Goal: Task Accomplishment & Management: Manage account settings

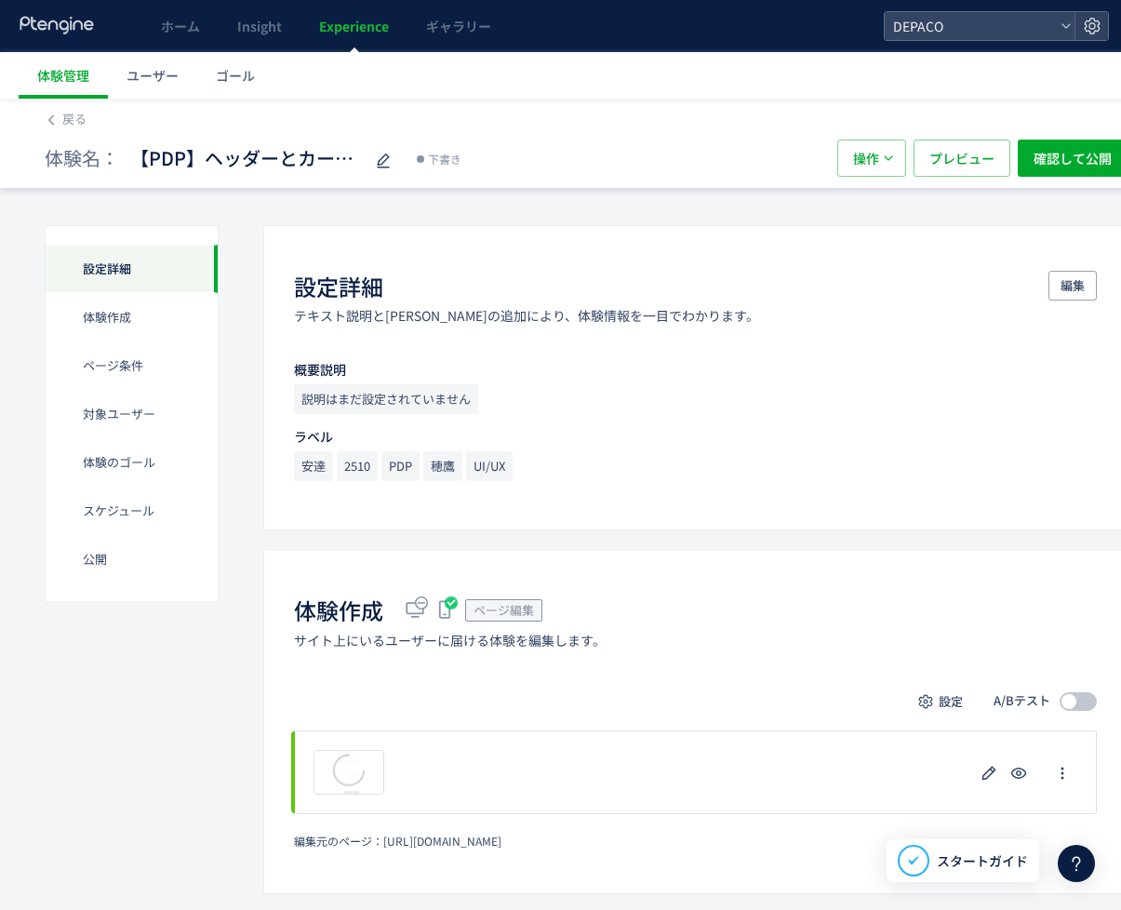
scroll to position [186, 0]
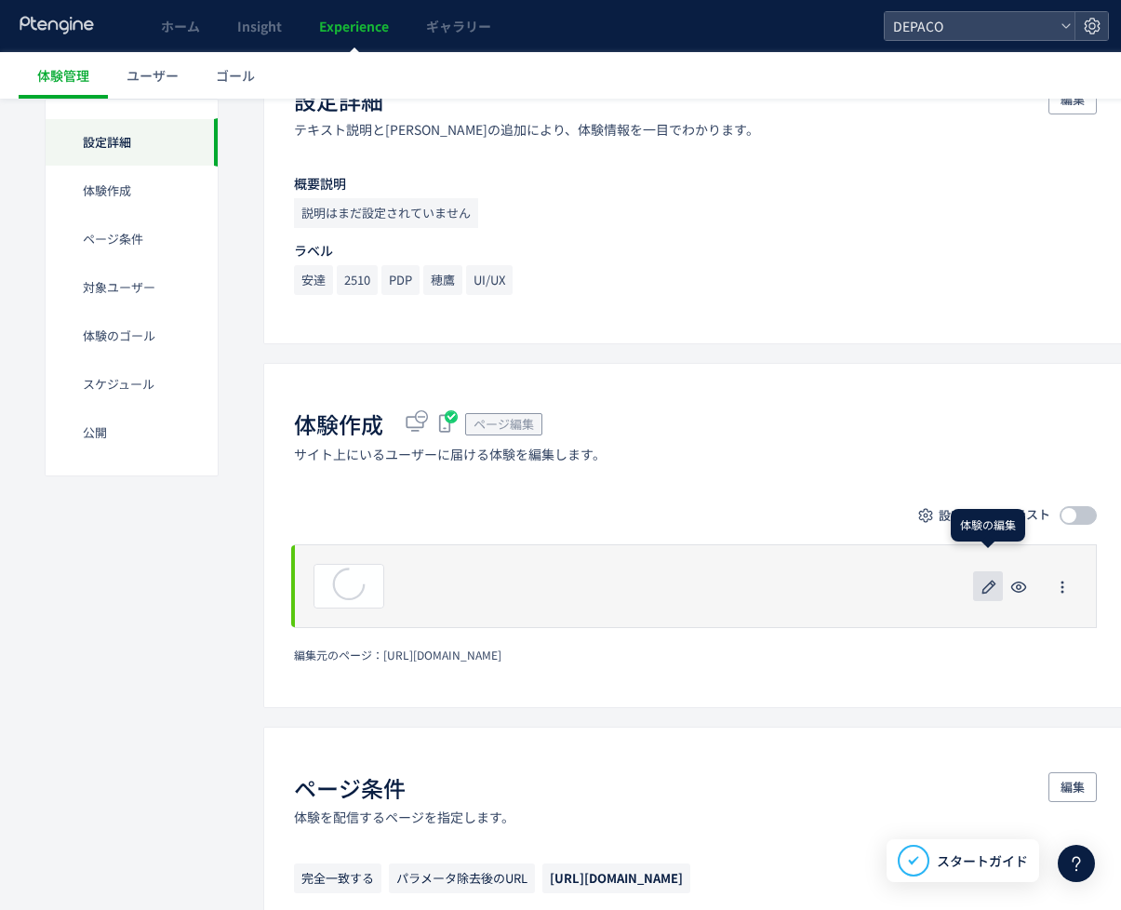
click at [989, 588] on icon "button" at bounding box center [989, 587] width 22 height 22
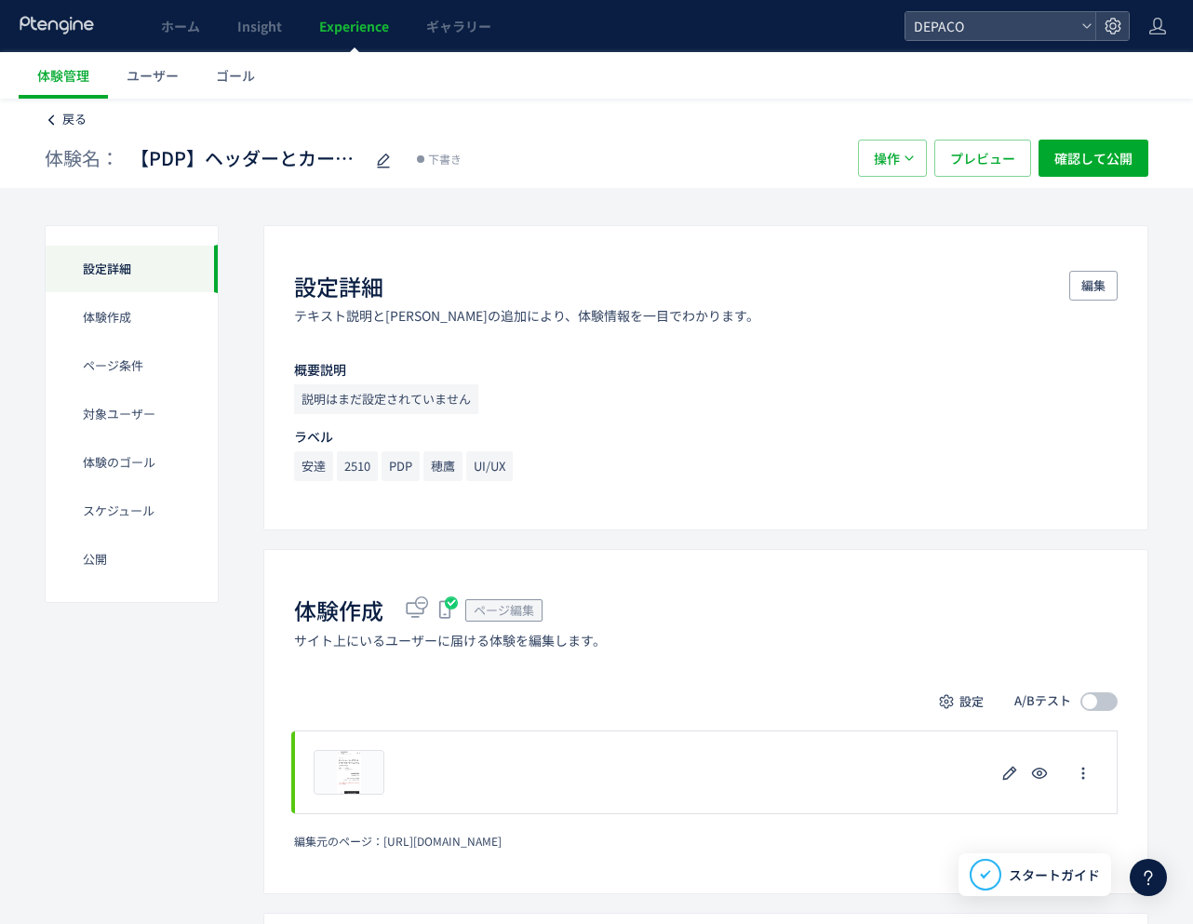
click at [79, 121] on span "戻る" at bounding box center [74, 119] width 24 height 18
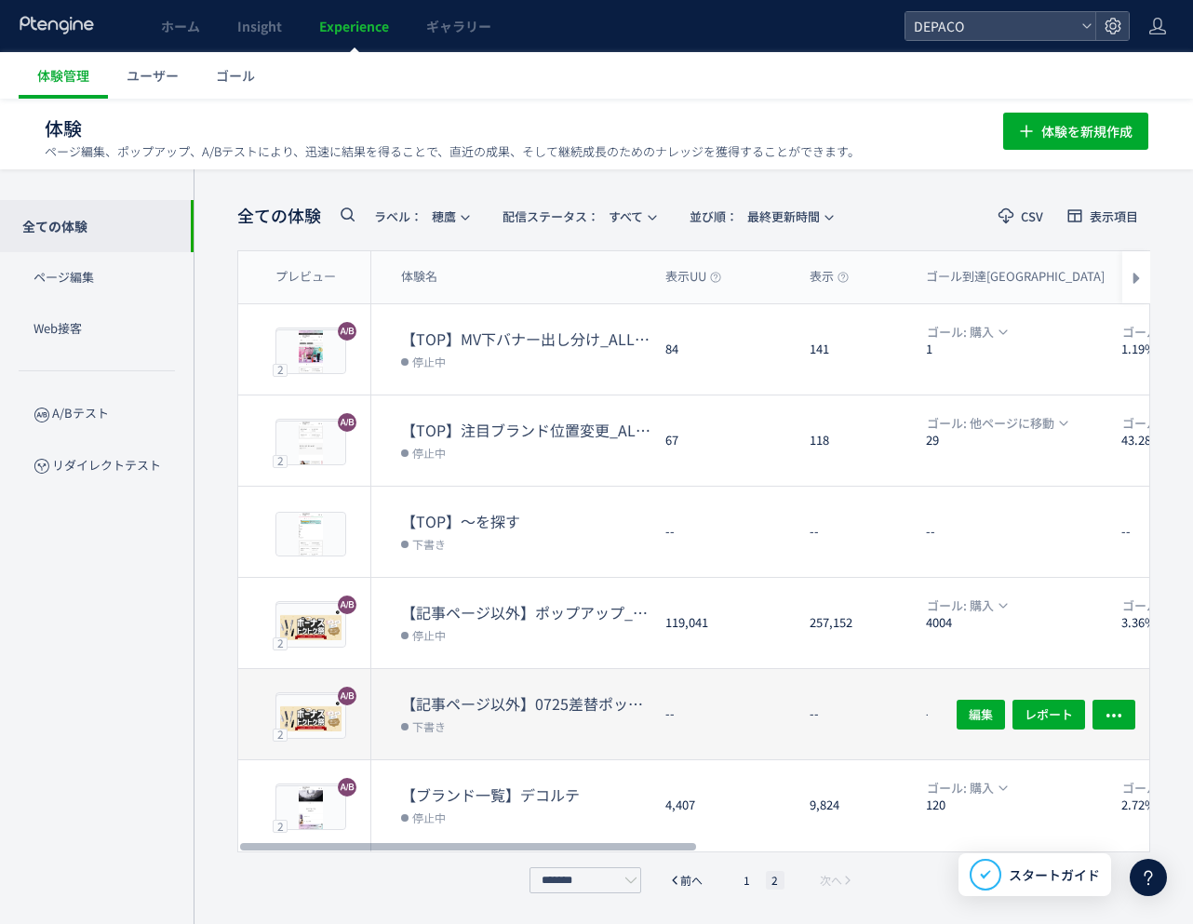
drag, startPoint x: 613, startPoint y: 842, endPoint x: 575, endPoint y: 748, distance: 101.4
click at [577, 841] on div at bounding box center [468, 846] width 456 height 11
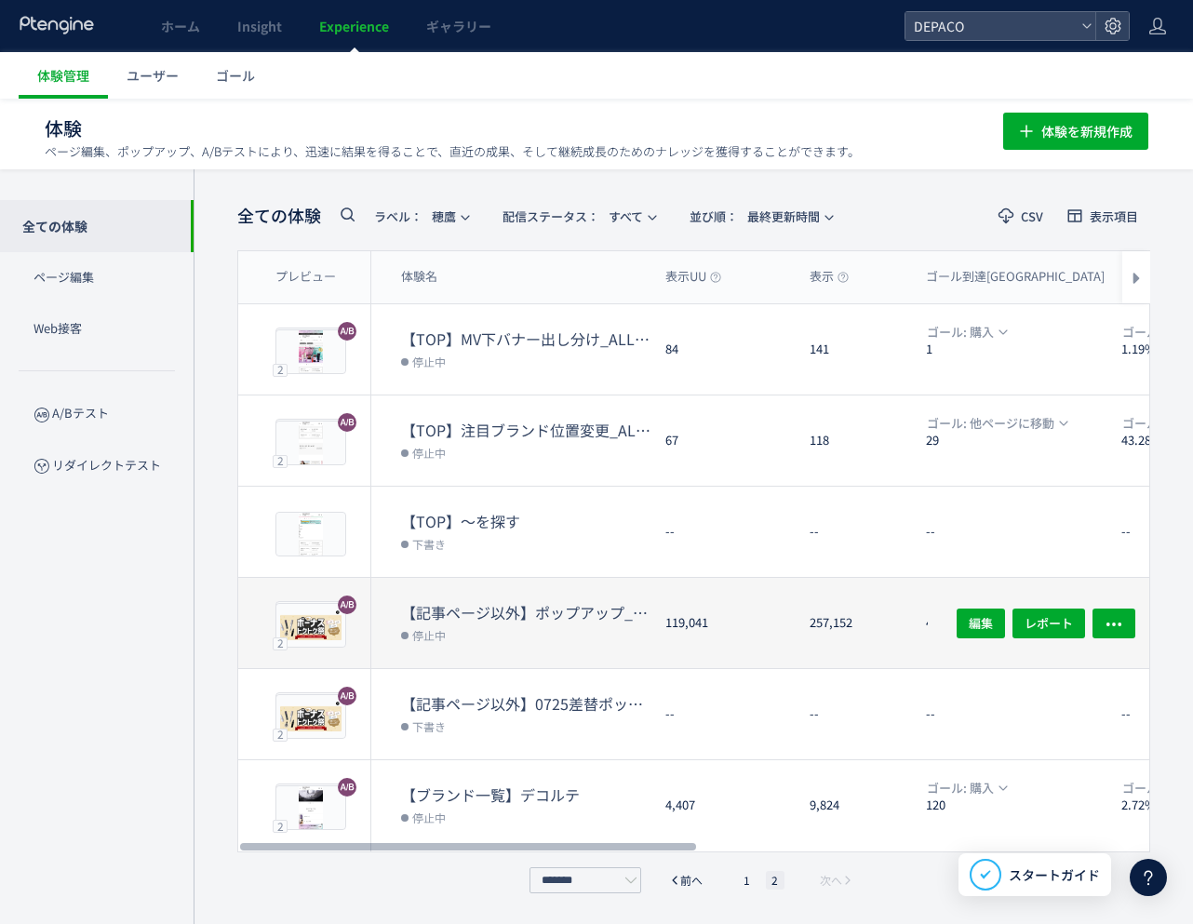
scroll to position [1, 0]
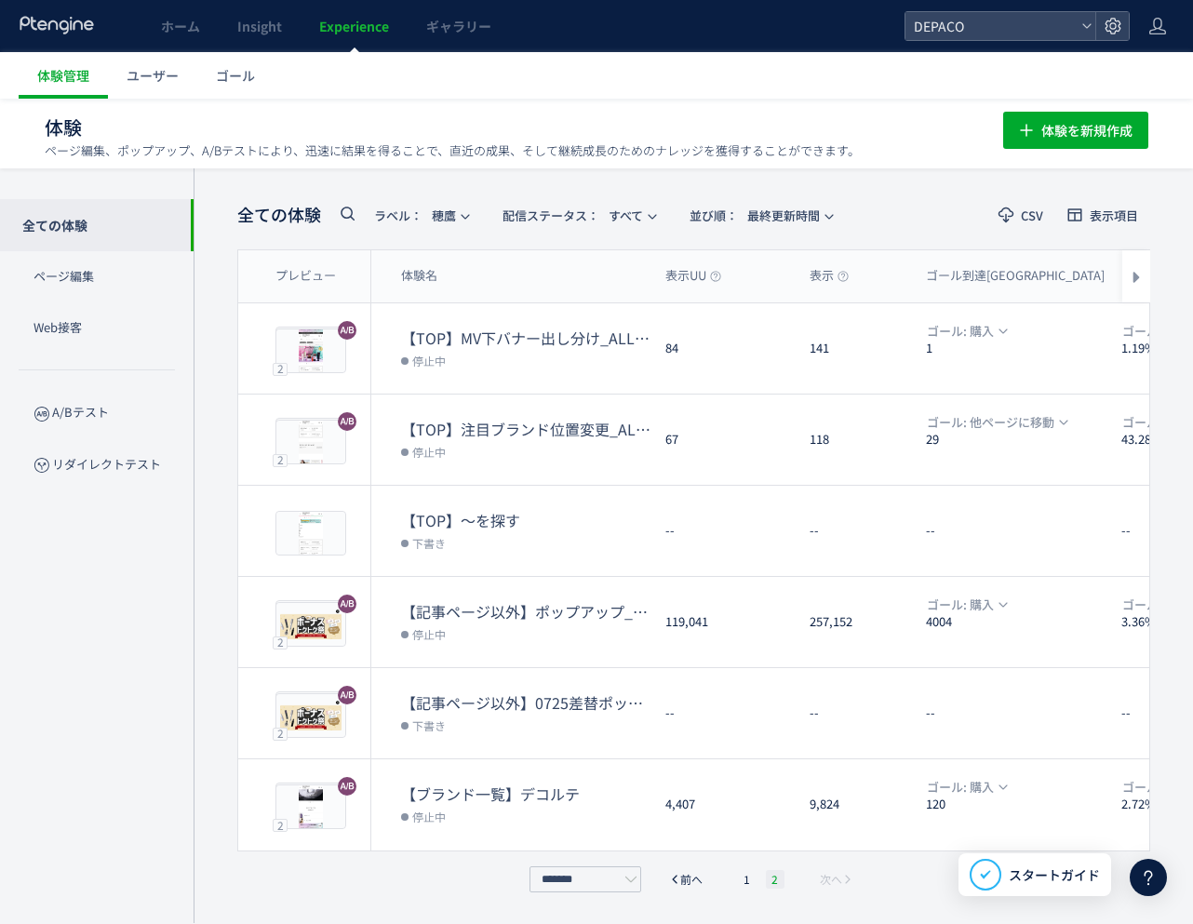
click at [770, 878] on li "2" at bounding box center [775, 879] width 19 height 19
click at [749, 882] on li "1" at bounding box center [747, 879] width 19 height 19
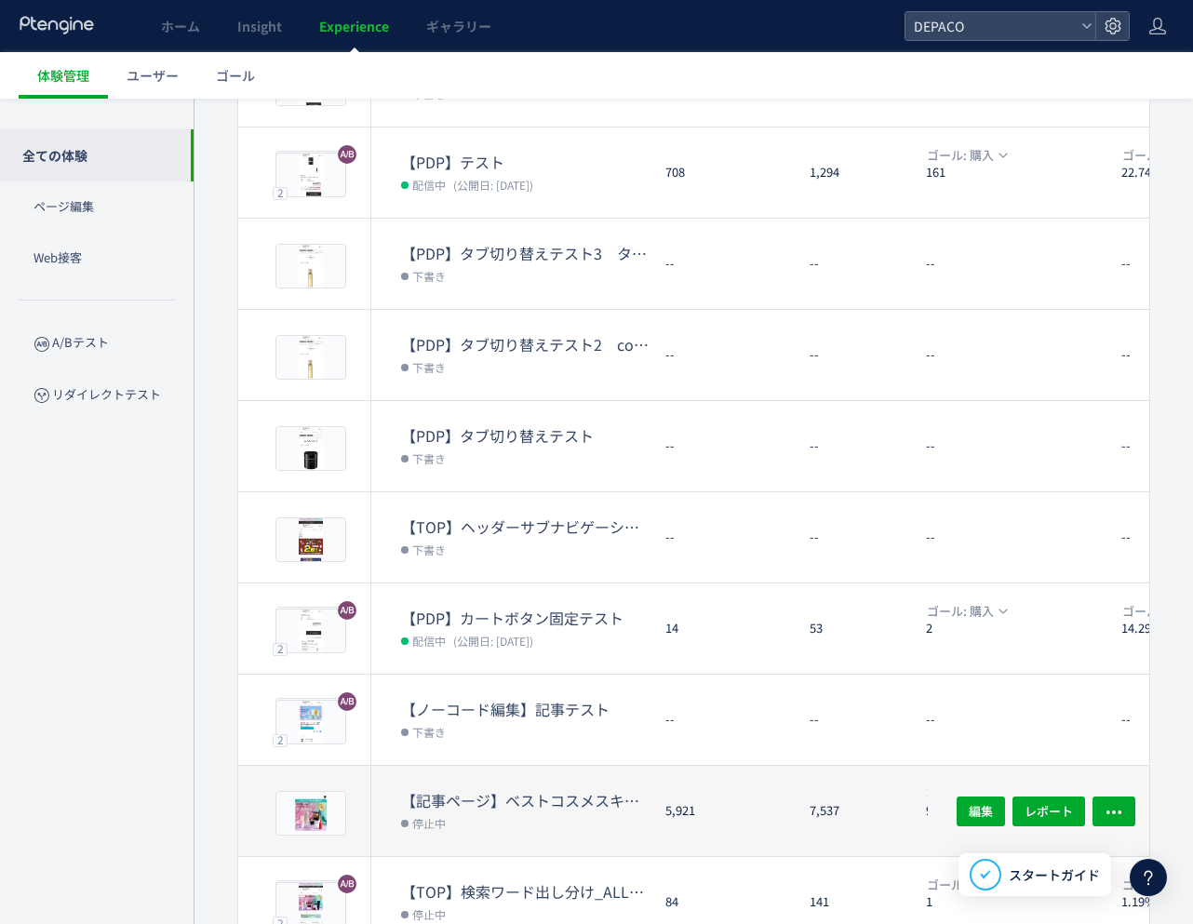
scroll to position [361, 0]
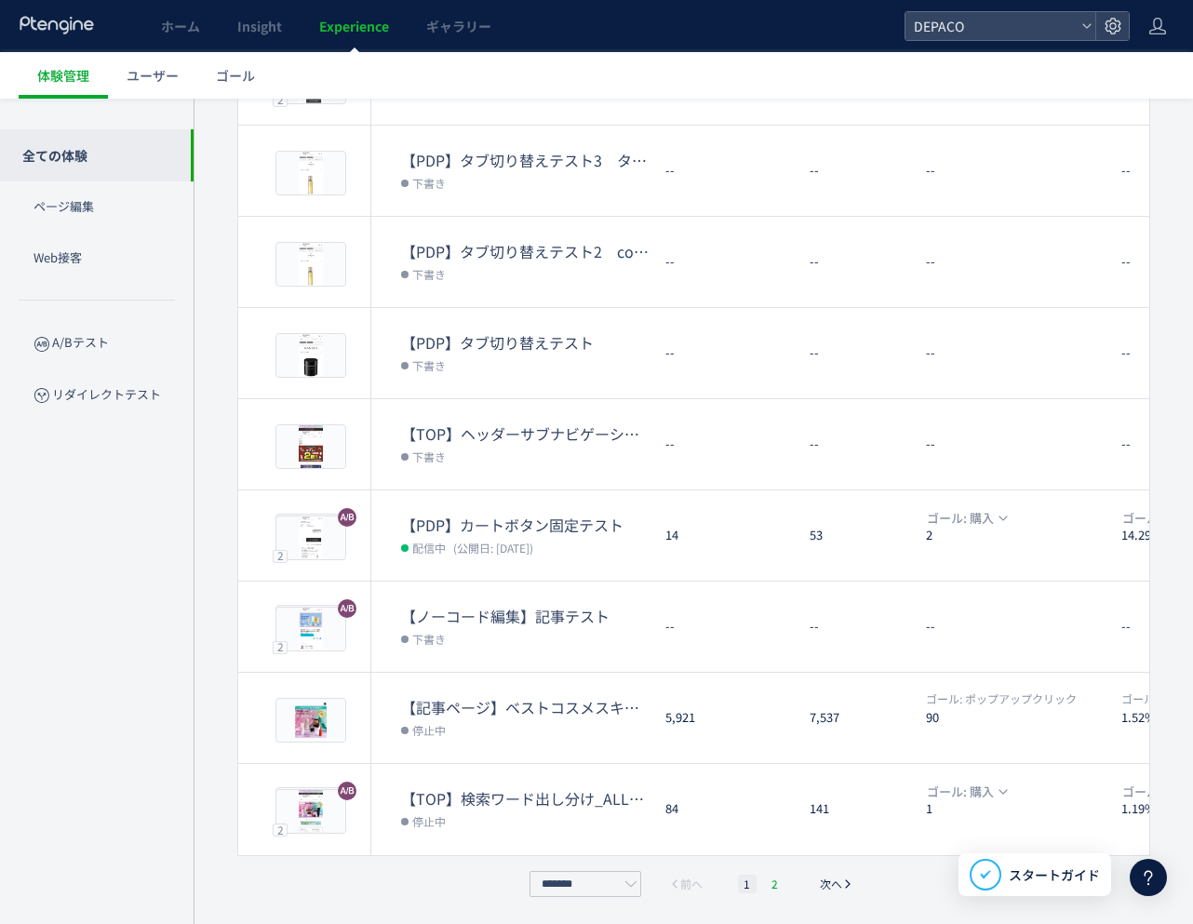
click at [777, 879] on li "2" at bounding box center [775, 884] width 19 height 19
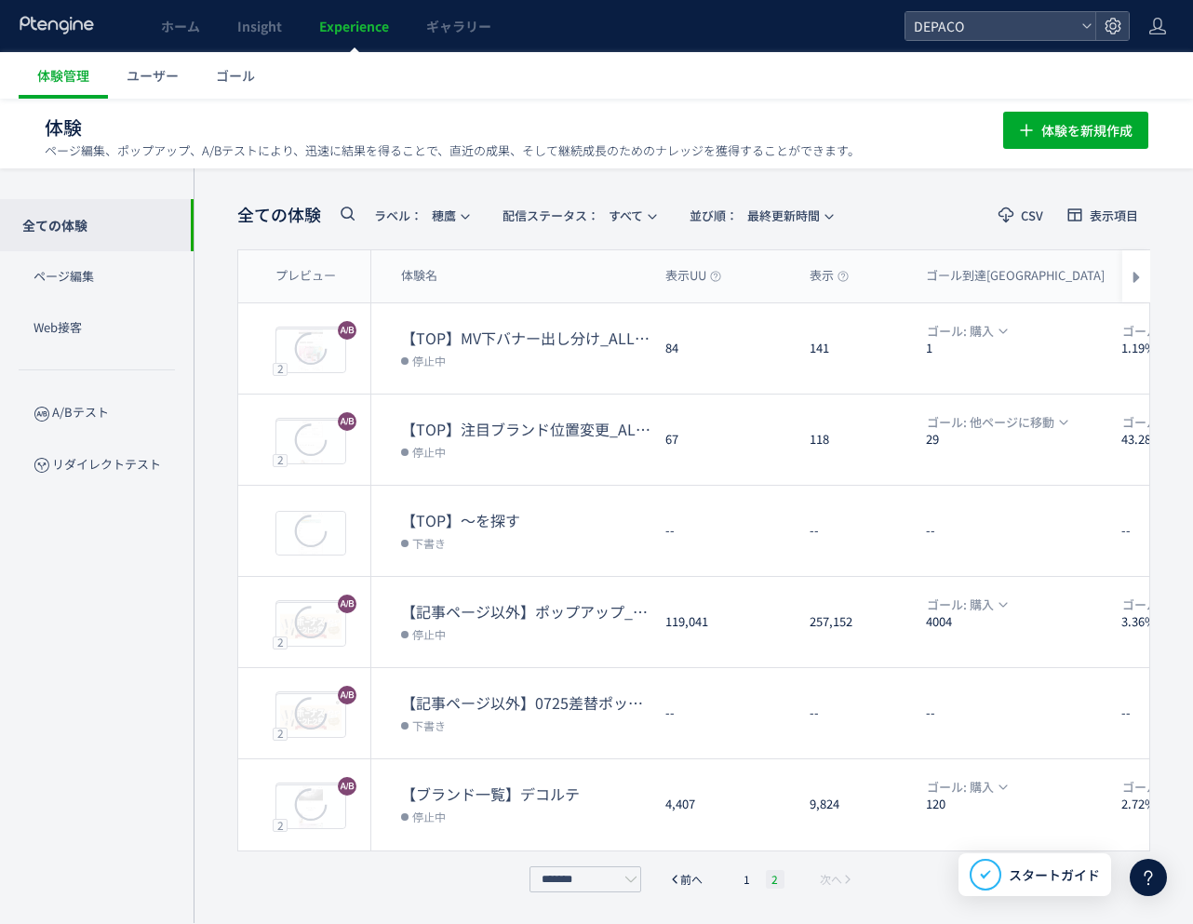
scroll to position [1, 0]
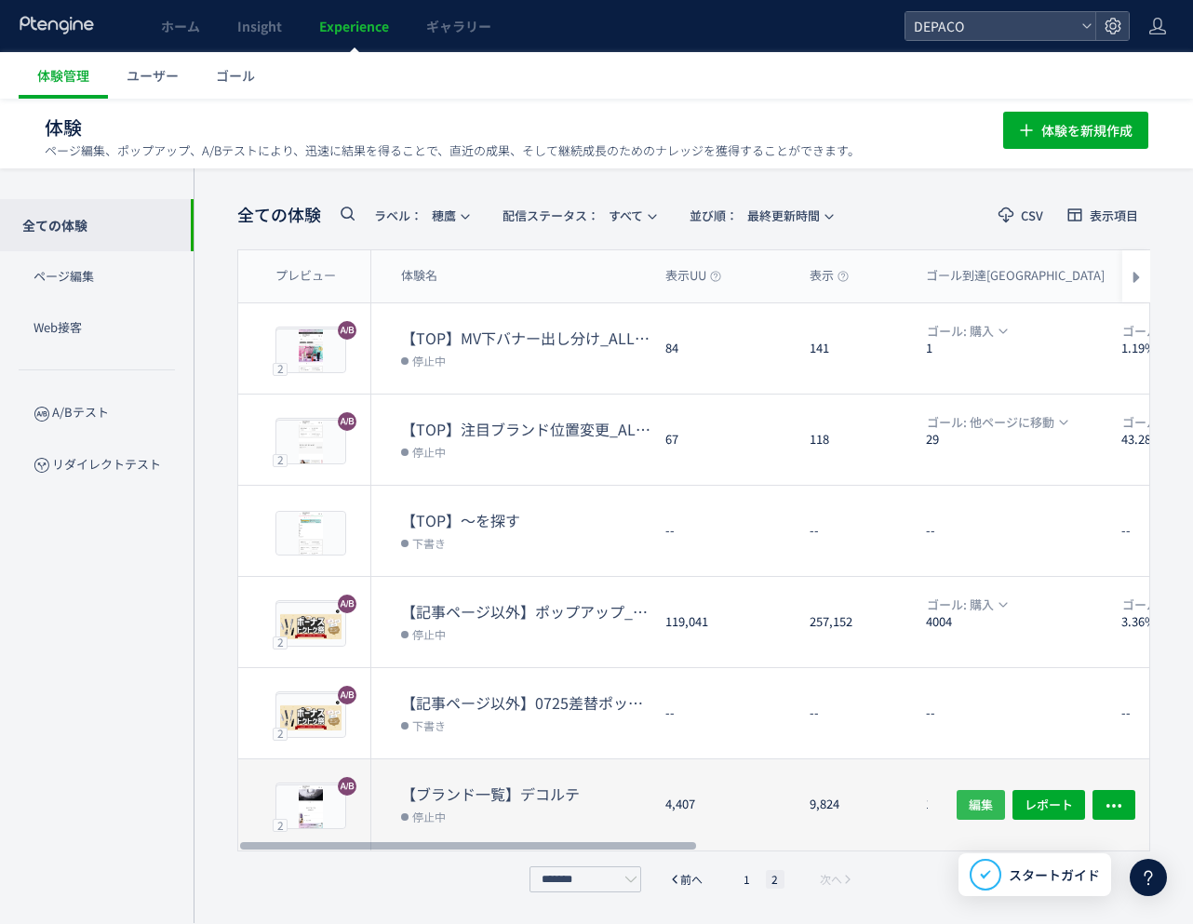
click at [977, 802] on span "編集" at bounding box center [981, 805] width 24 height 30
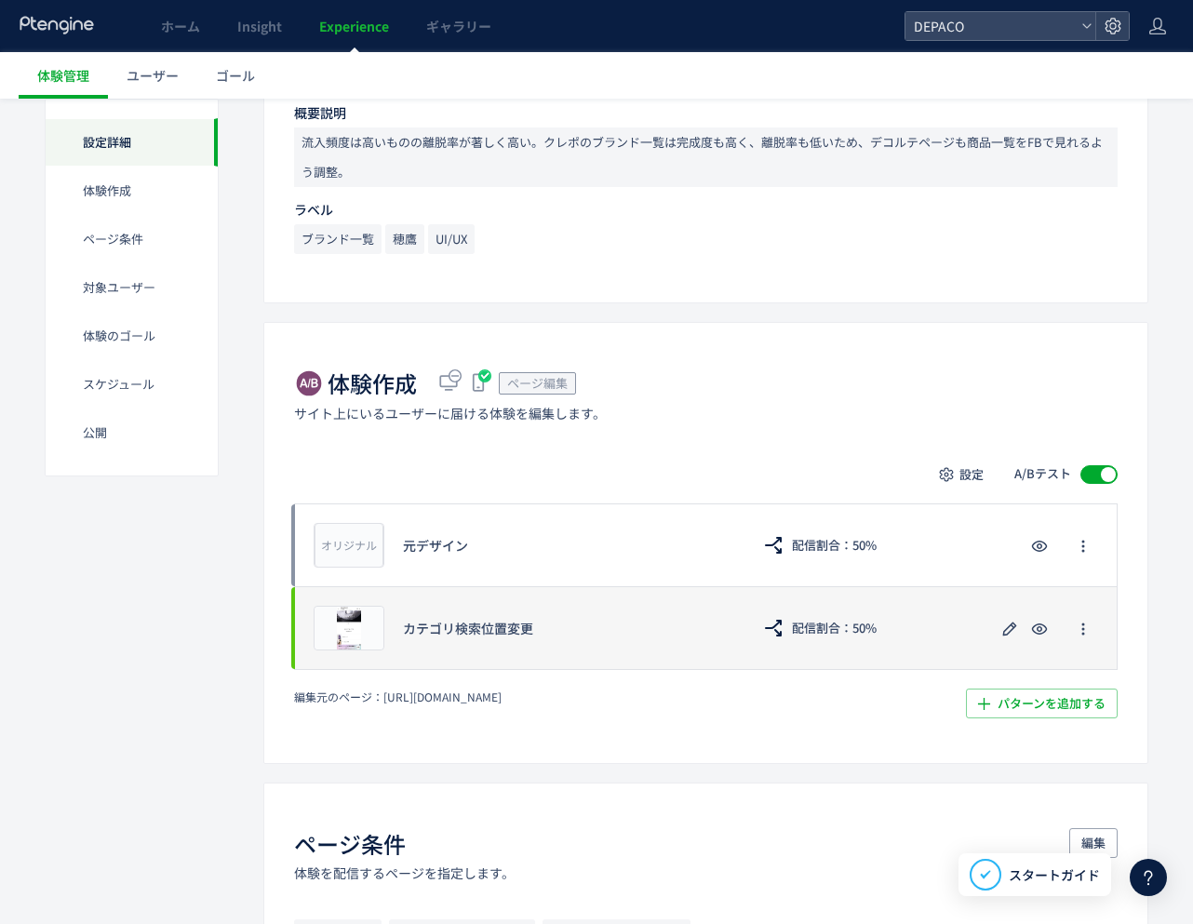
scroll to position [279, 0]
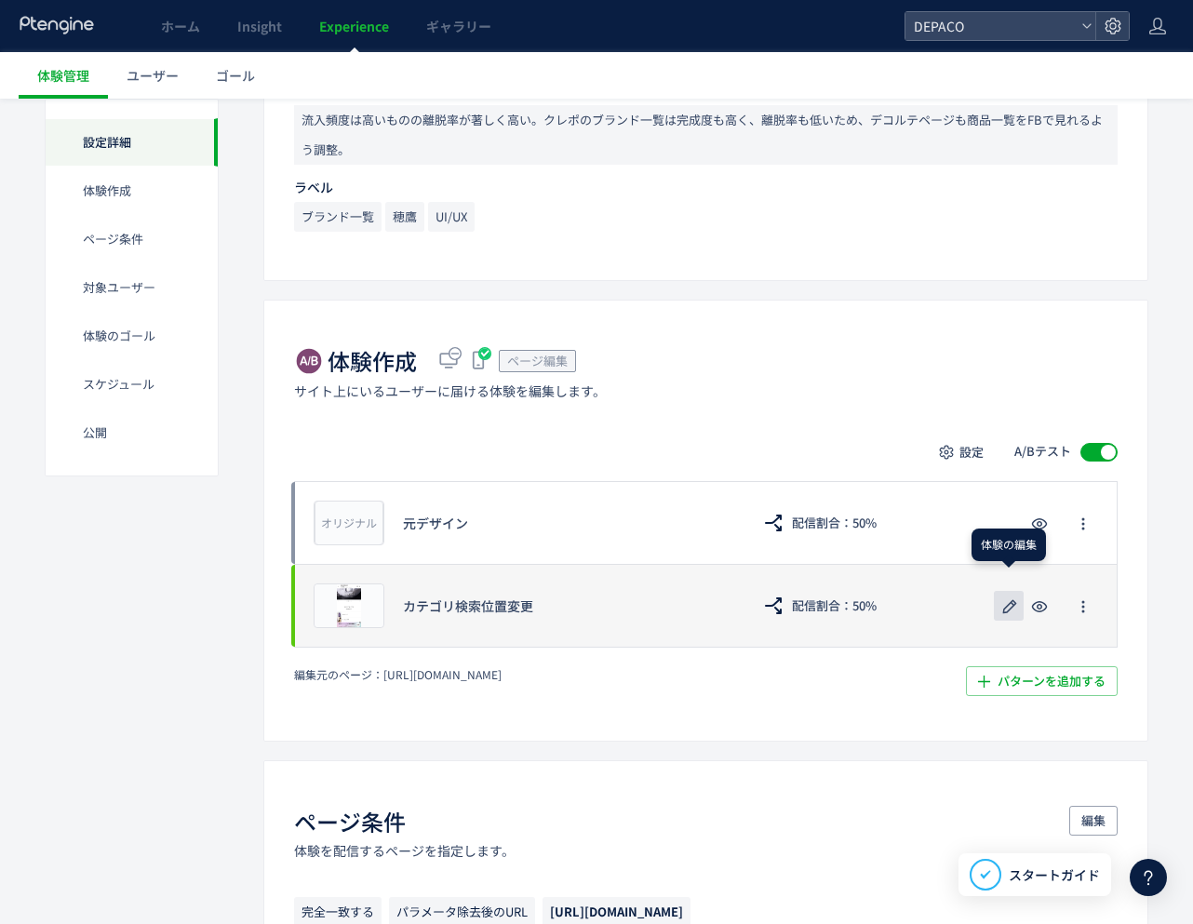
click at [1012, 605] on icon "button" at bounding box center [1009, 607] width 22 height 22
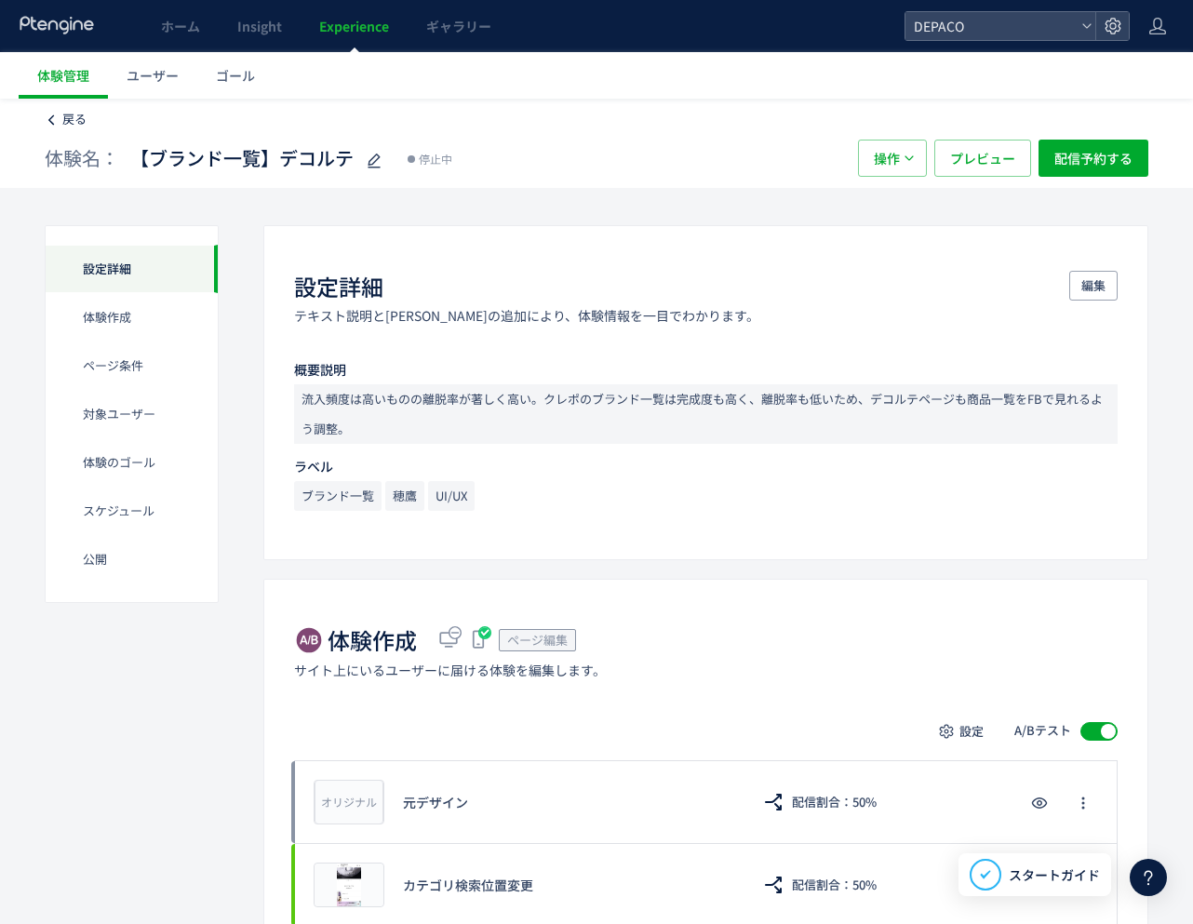
click at [76, 115] on span "戻る" at bounding box center [74, 119] width 24 height 18
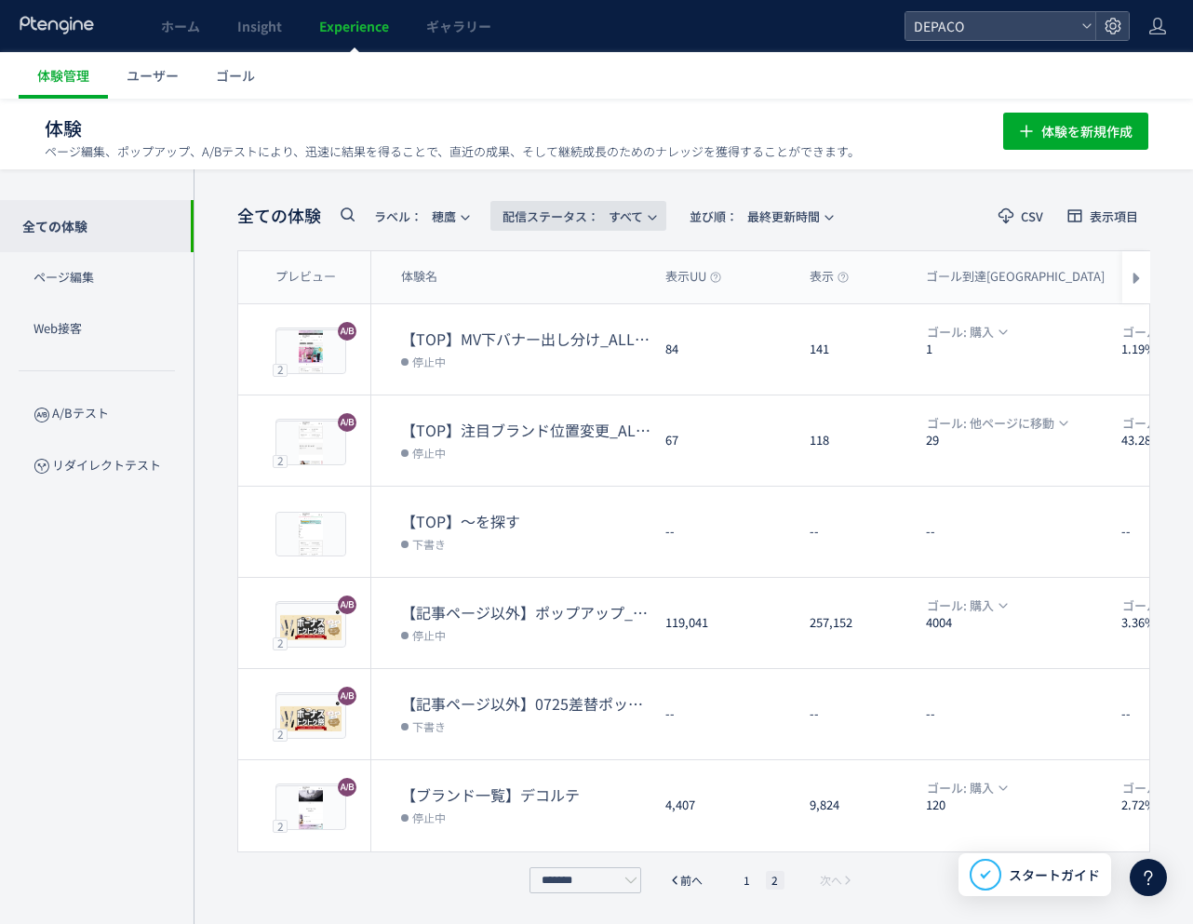
click at [662, 209] on button "配信ステータス​： すべて" at bounding box center [578, 216] width 176 height 30
click at [566, 365] on li "停止中" at bounding box center [582, 368] width 76 height 33
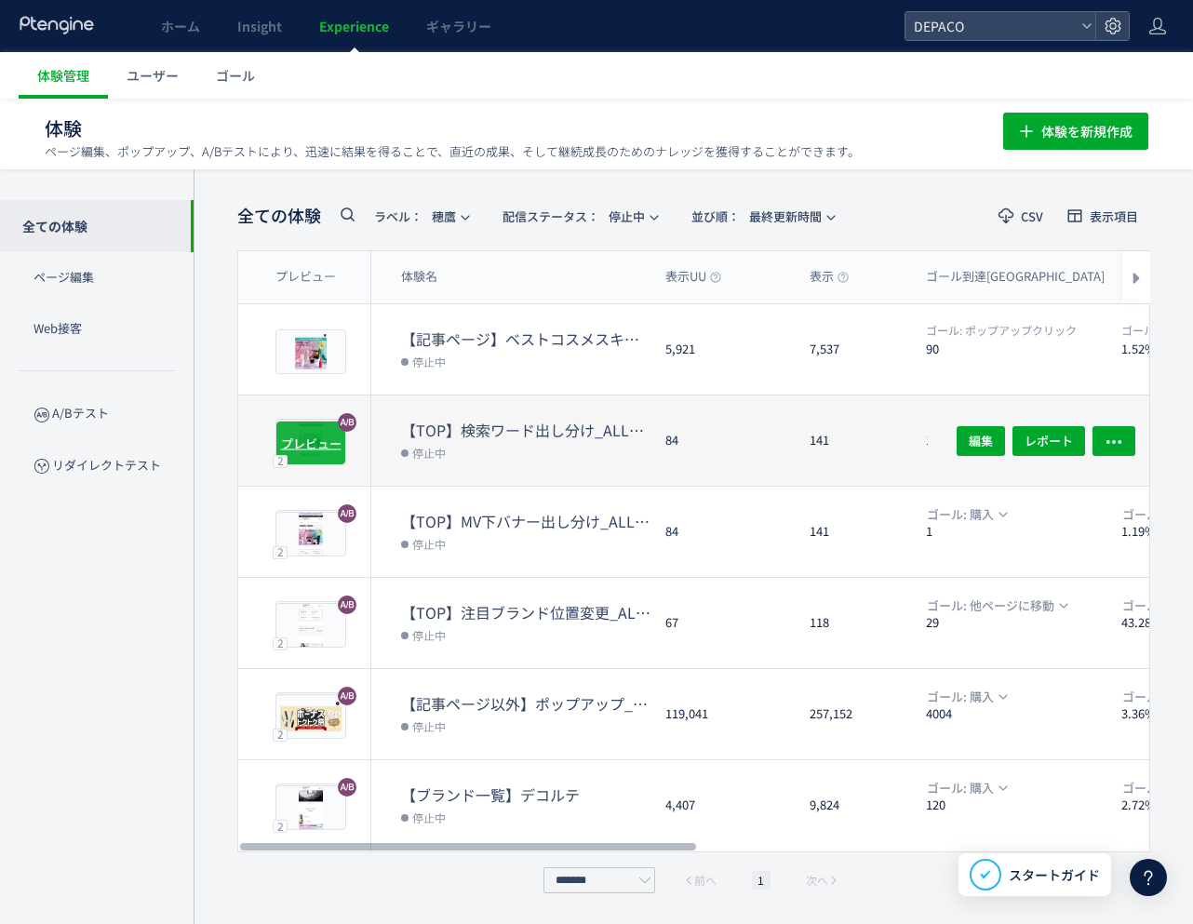
click at [290, 444] on span "プレビュー" at bounding box center [311, 443] width 60 height 18
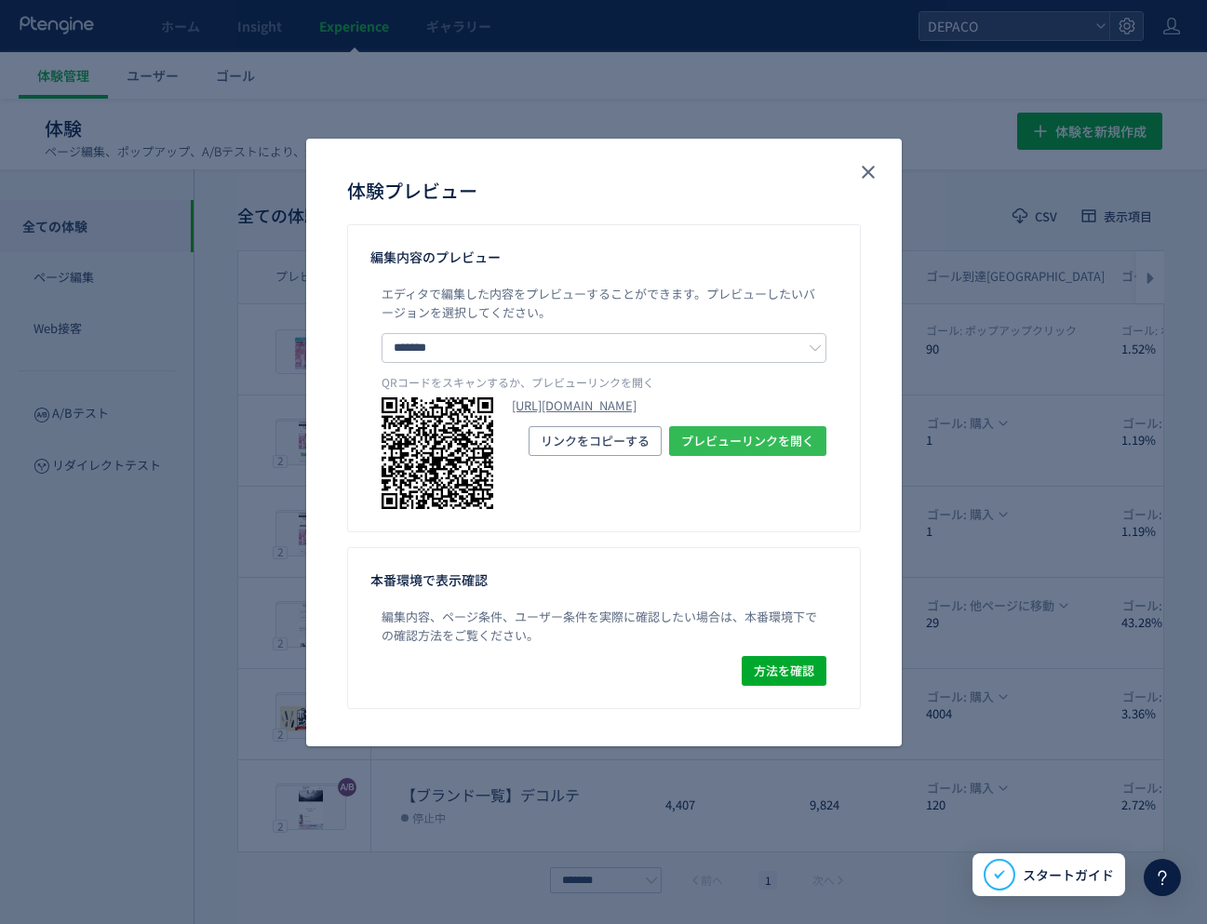
click at [744, 456] on span "プレビューリンクを開く" at bounding box center [747, 441] width 133 height 30
click at [876, 167] on icon "close" at bounding box center [868, 172] width 22 height 22
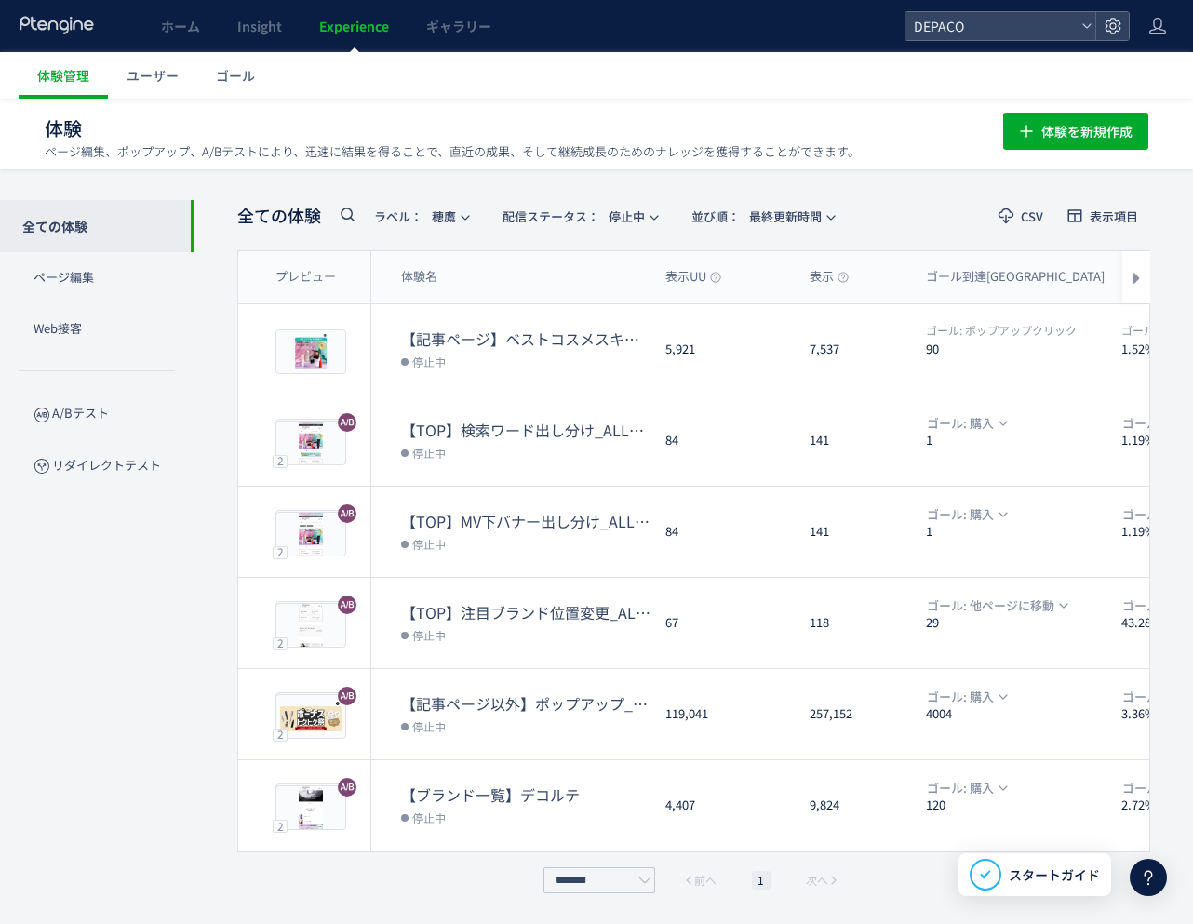
click at [566, 66] on ul "体験管理 ユーザー ゴール" at bounding box center [606, 75] width 1174 height 47
click at [660, 214] on icon "button" at bounding box center [654, 217] width 11 height 11
click at [590, 273] on li "すべて" at bounding box center [583, 267] width 76 height 33
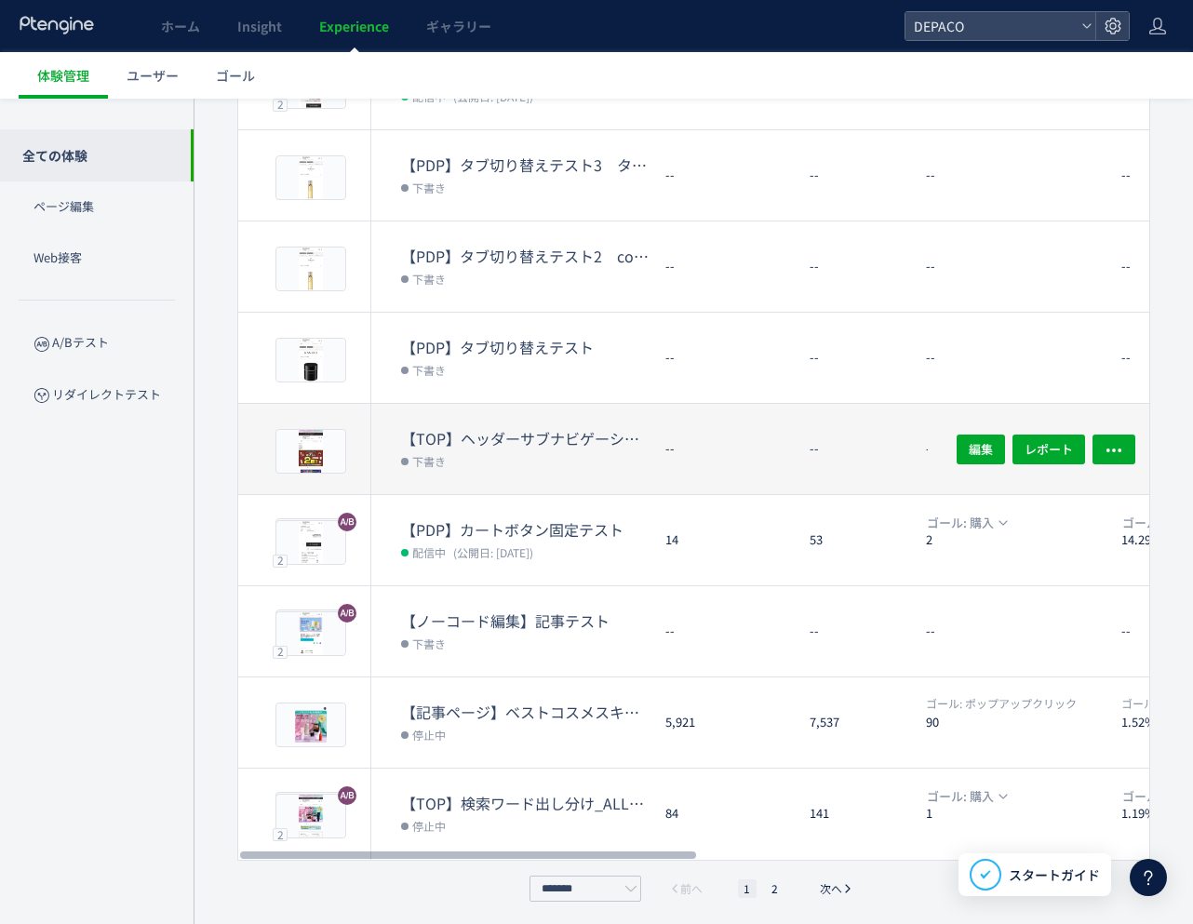
scroll to position [361, 0]
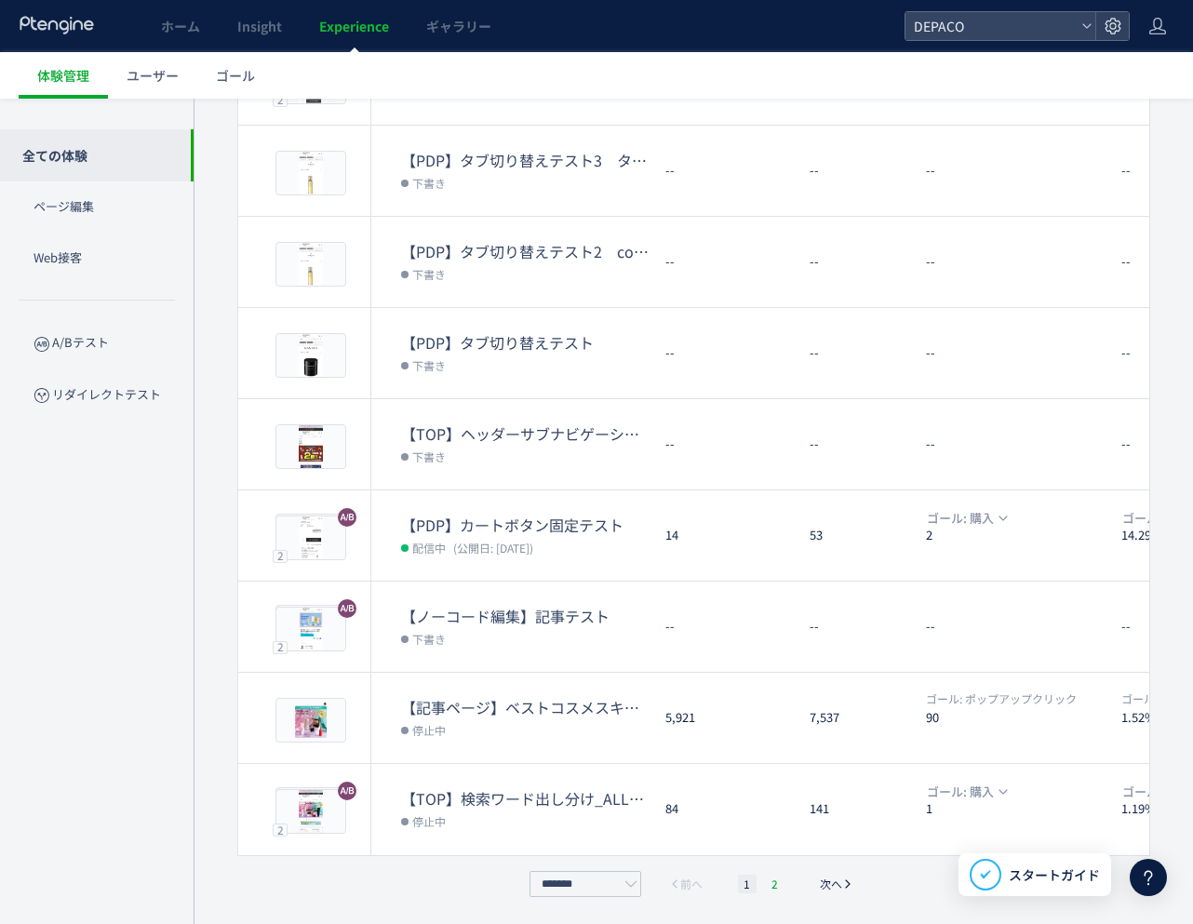
click at [778, 879] on li "2" at bounding box center [775, 884] width 19 height 19
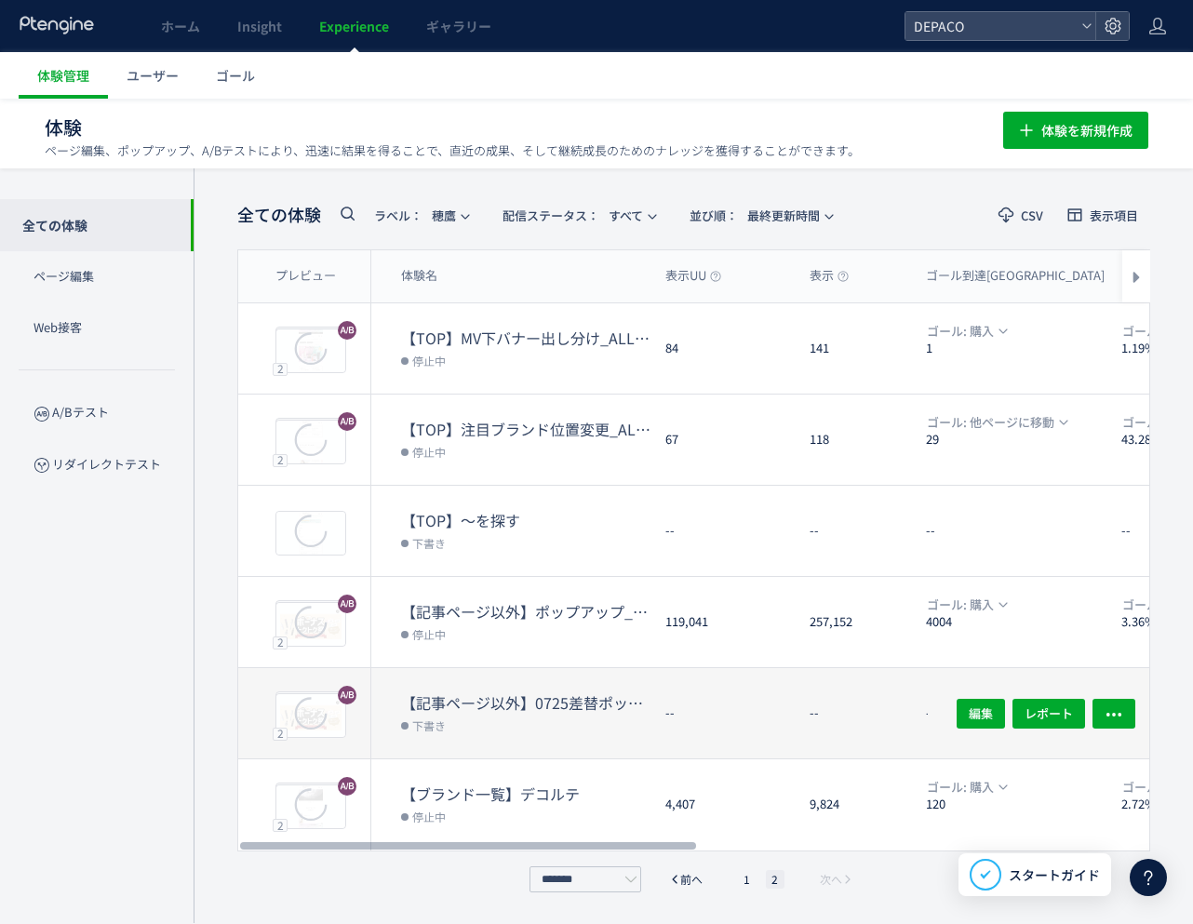
scroll to position [1, 0]
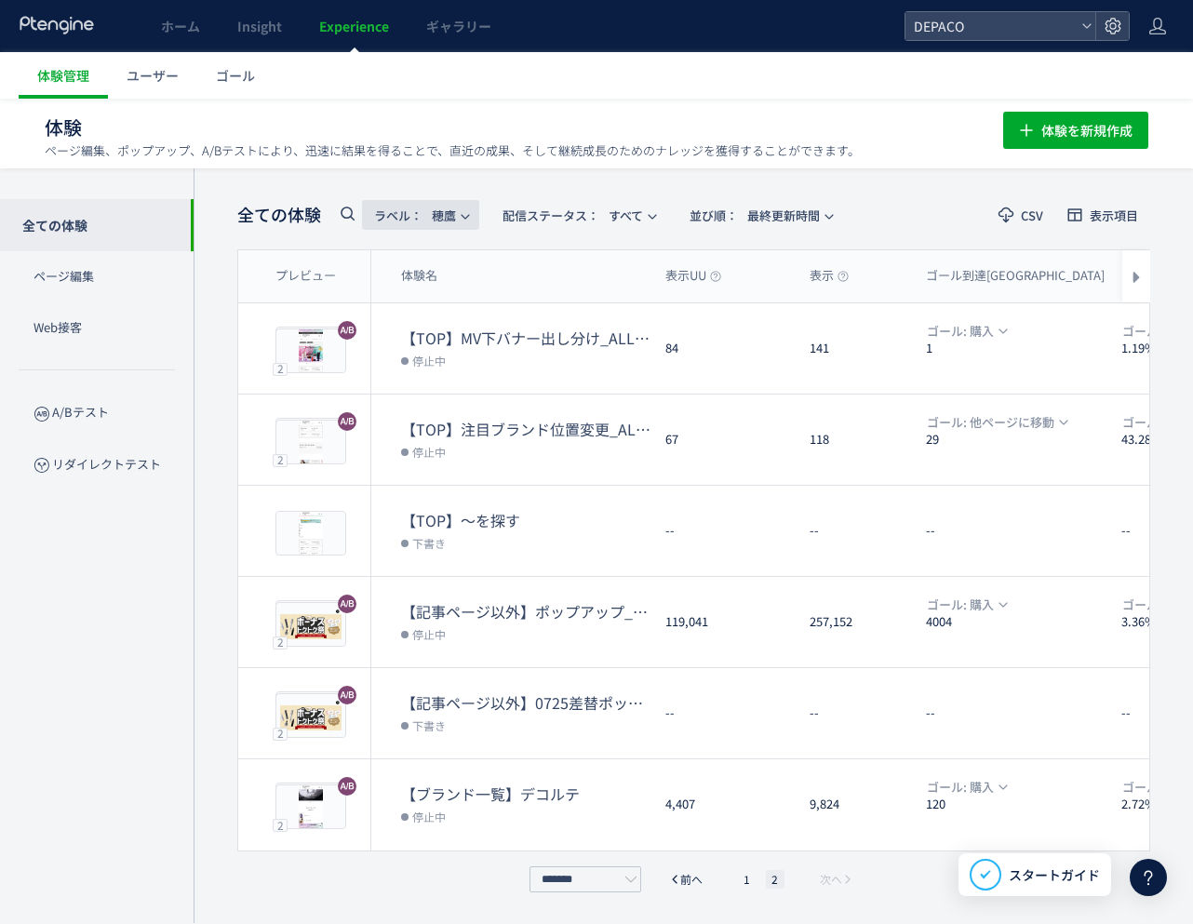
click at [454, 212] on span "ラベル： [PERSON_NAME]" at bounding box center [415, 215] width 82 height 31
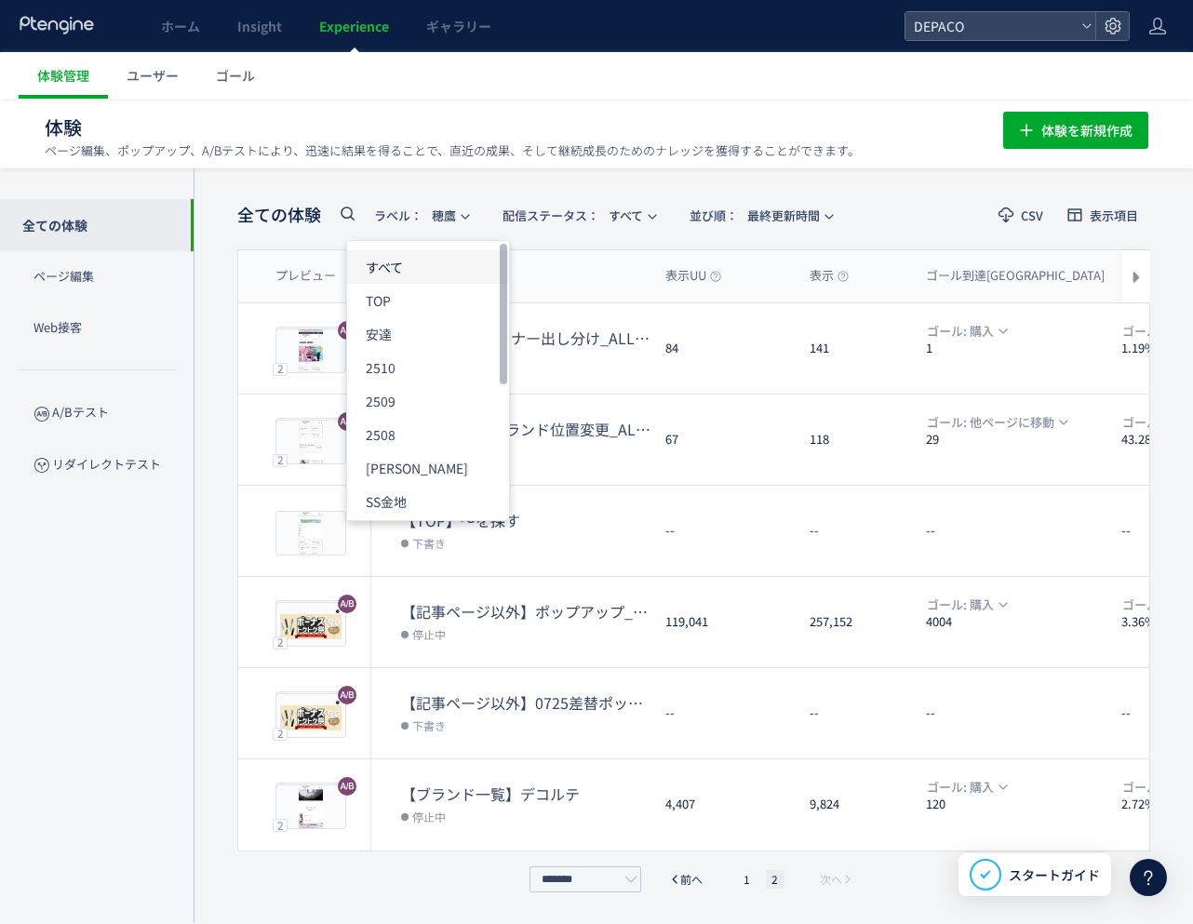
click at [435, 277] on p "すべて" at bounding box center [417, 266] width 102 height 33
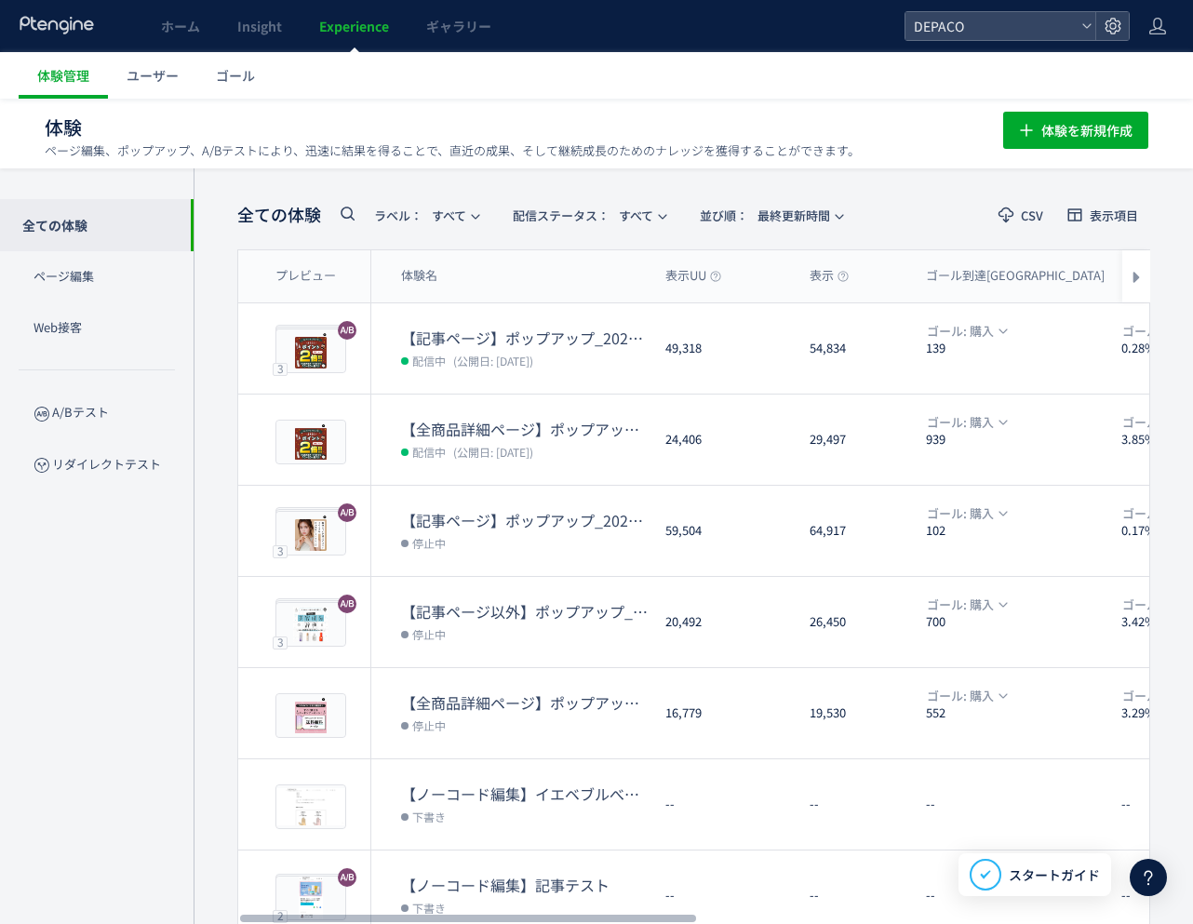
scroll to position [361, 0]
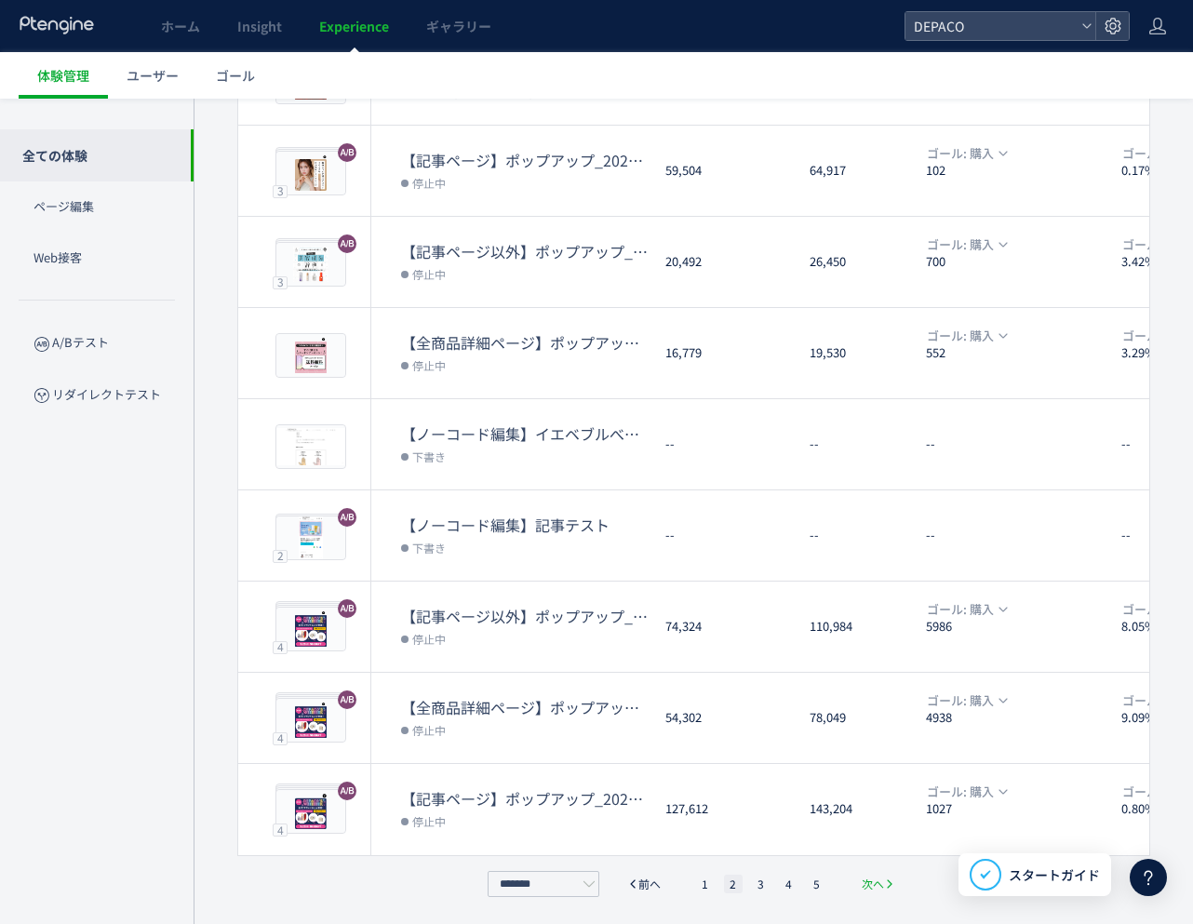
click at [881, 876] on span "次へ" at bounding box center [873, 884] width 22 height 19
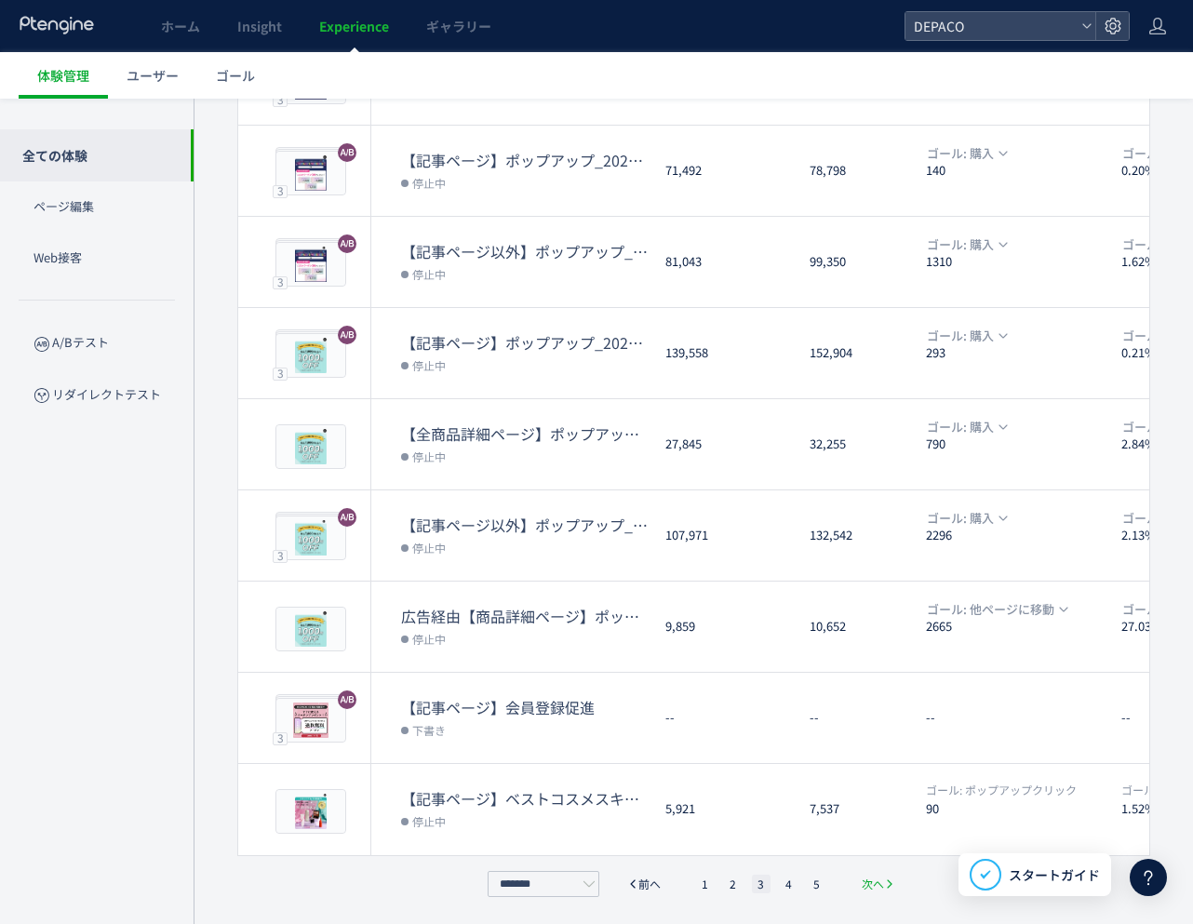
click at [873, 875] on span "次へ" at bounding box center [873, 884] width 22 height 19
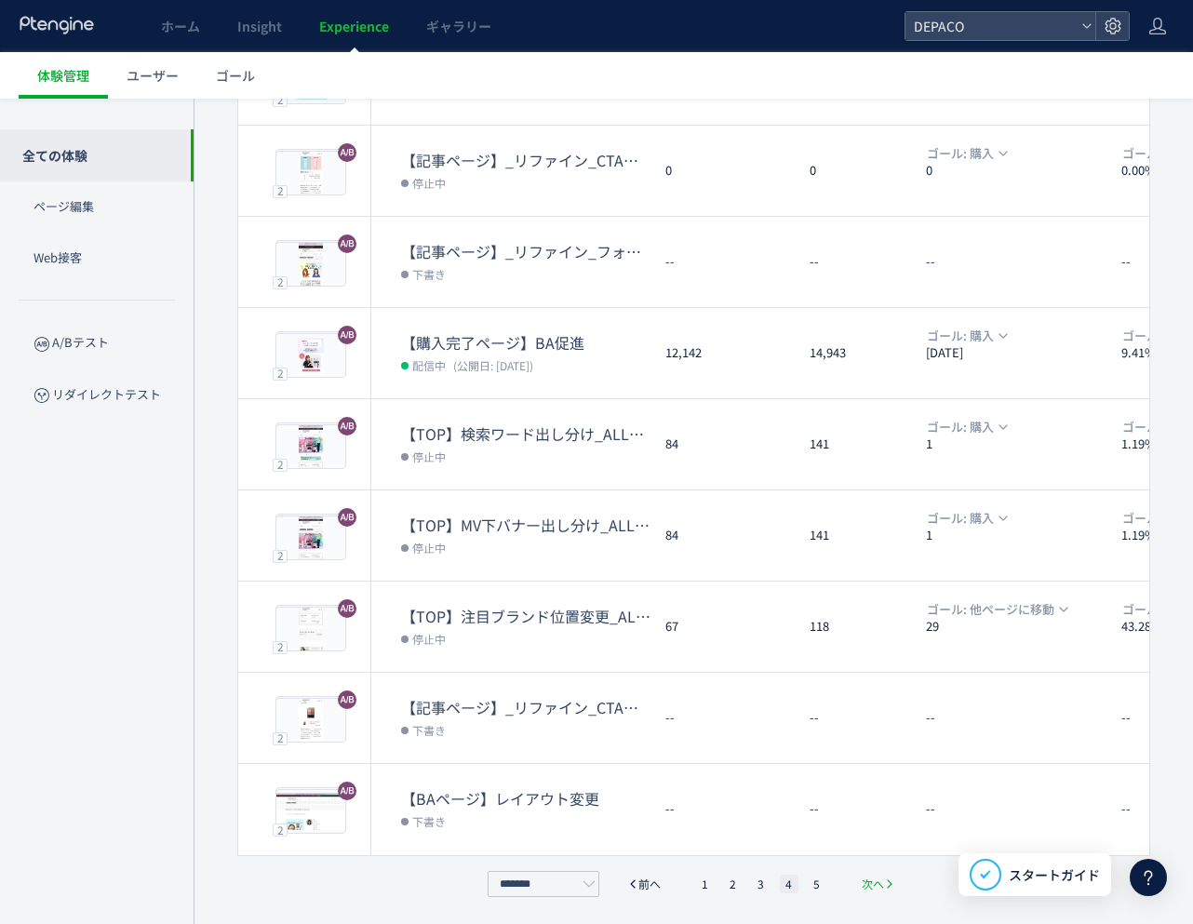
click at [878, 878] on span "次へ" at bounding box center [873, 884] width 22 height 19
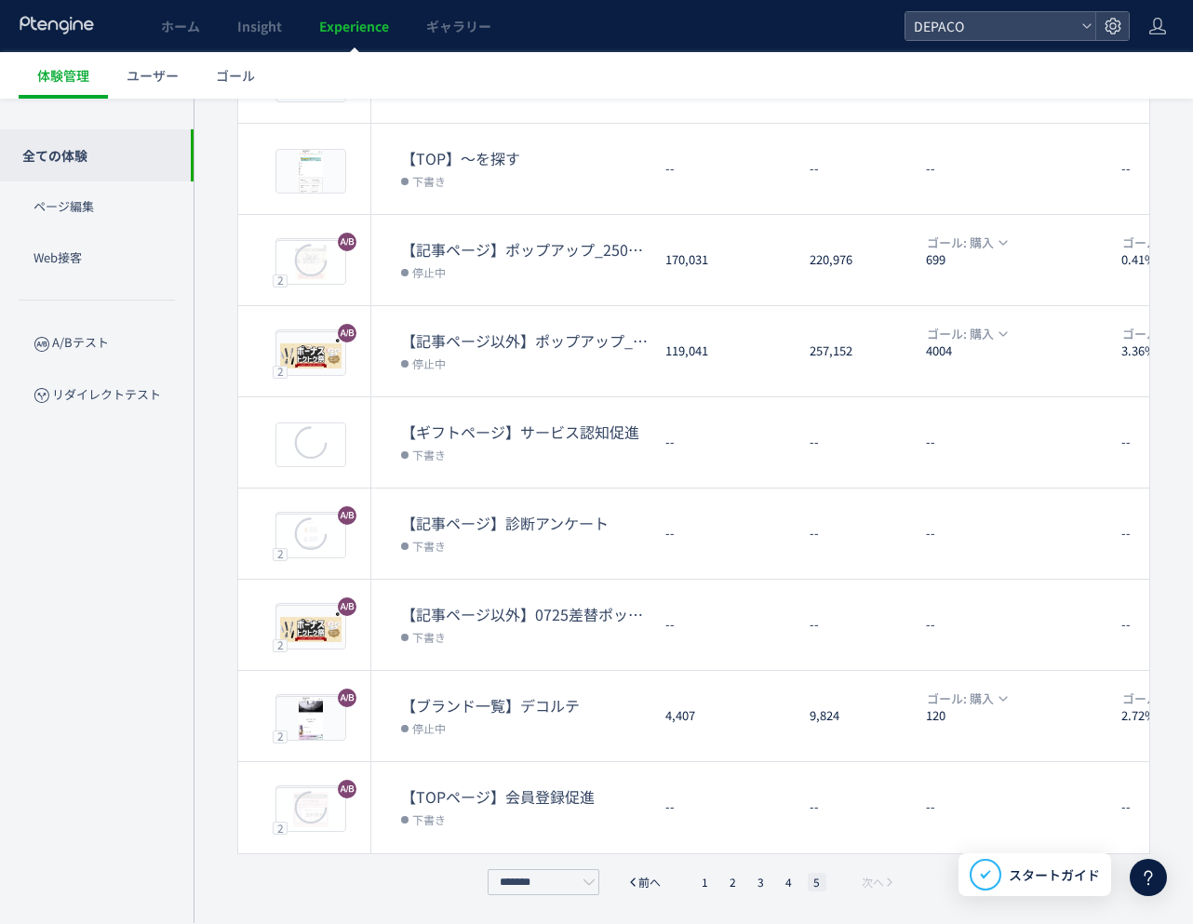
scroll to position [270, 0]
click at [817, 882] on li "5" at bounding box center [817, 884] width 19 height 19
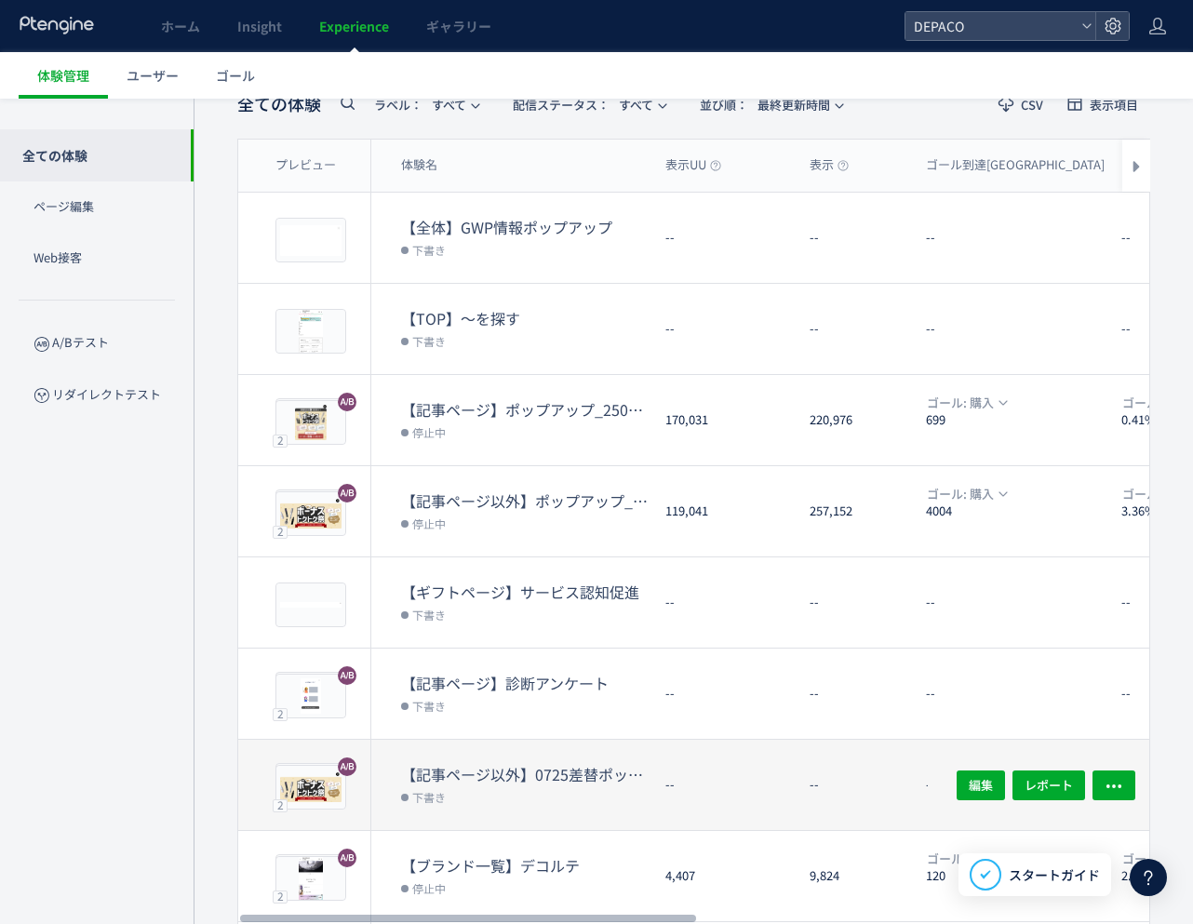
scroll to position [0, 0]
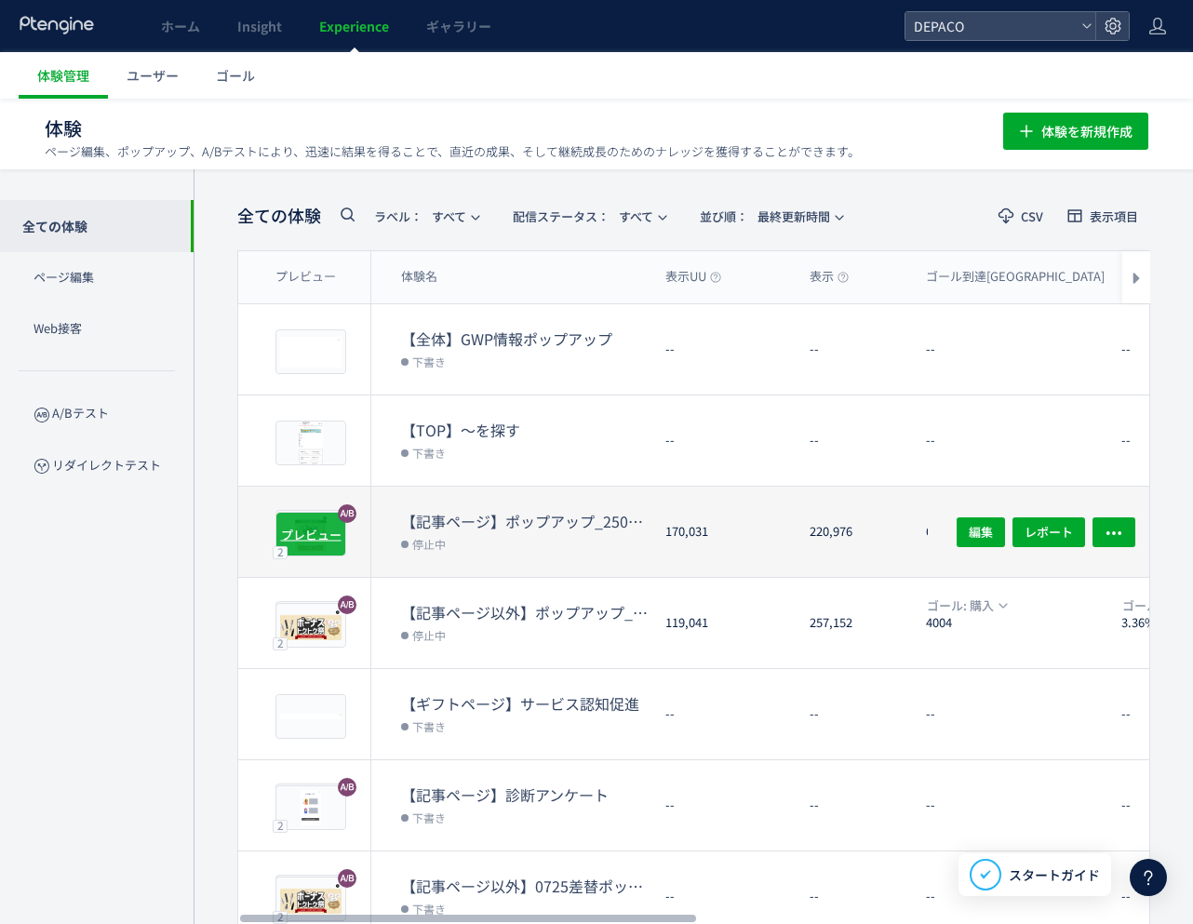
click at [306, 533] on span "プレビュー" at bounding box center [311, 534] width 60 height 18
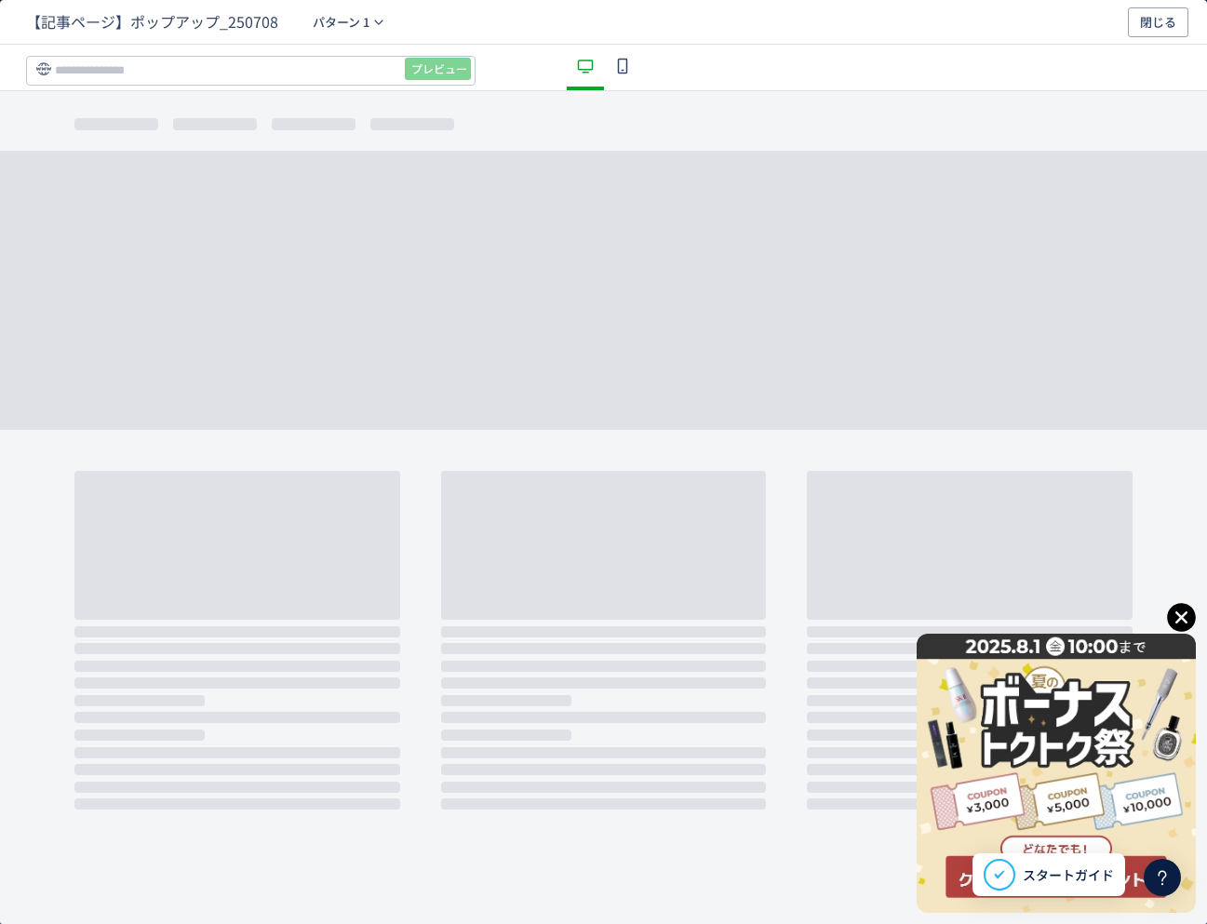
click at [1120, 617] on icon "dialog" at bounding box center [1181, 617] width 29 height 29
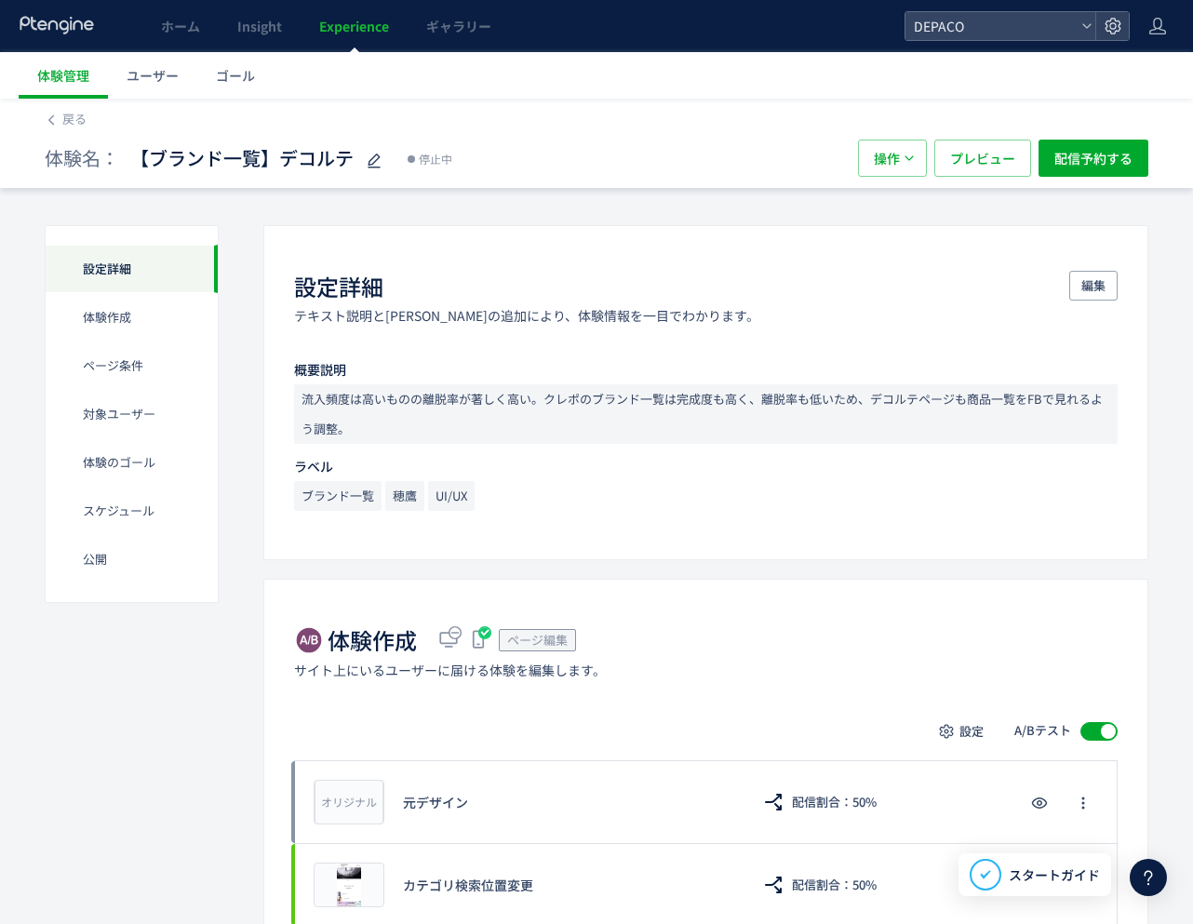
scroll to position [372, 0]
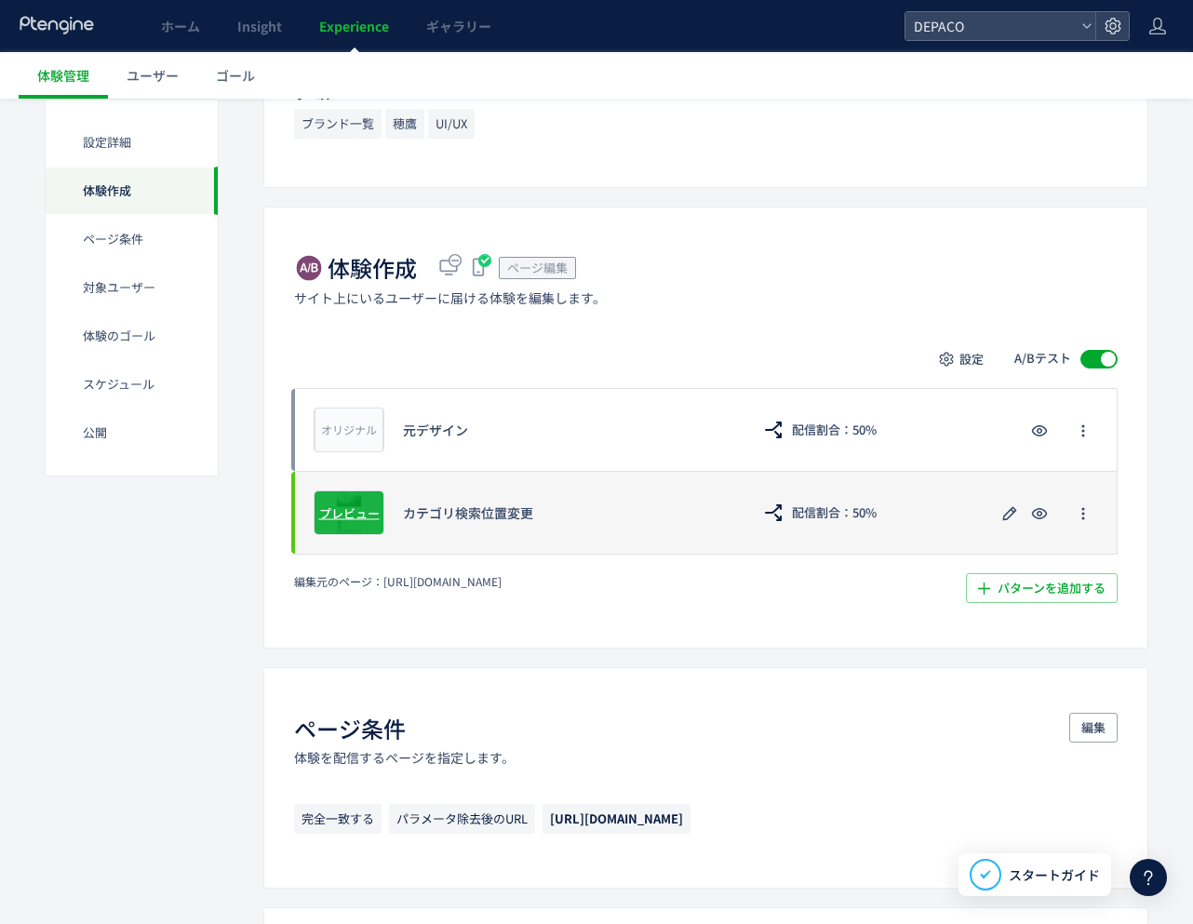
click at [362, 518] on span "プレビュー" at bounding box center [349, 512] width 60 height 18
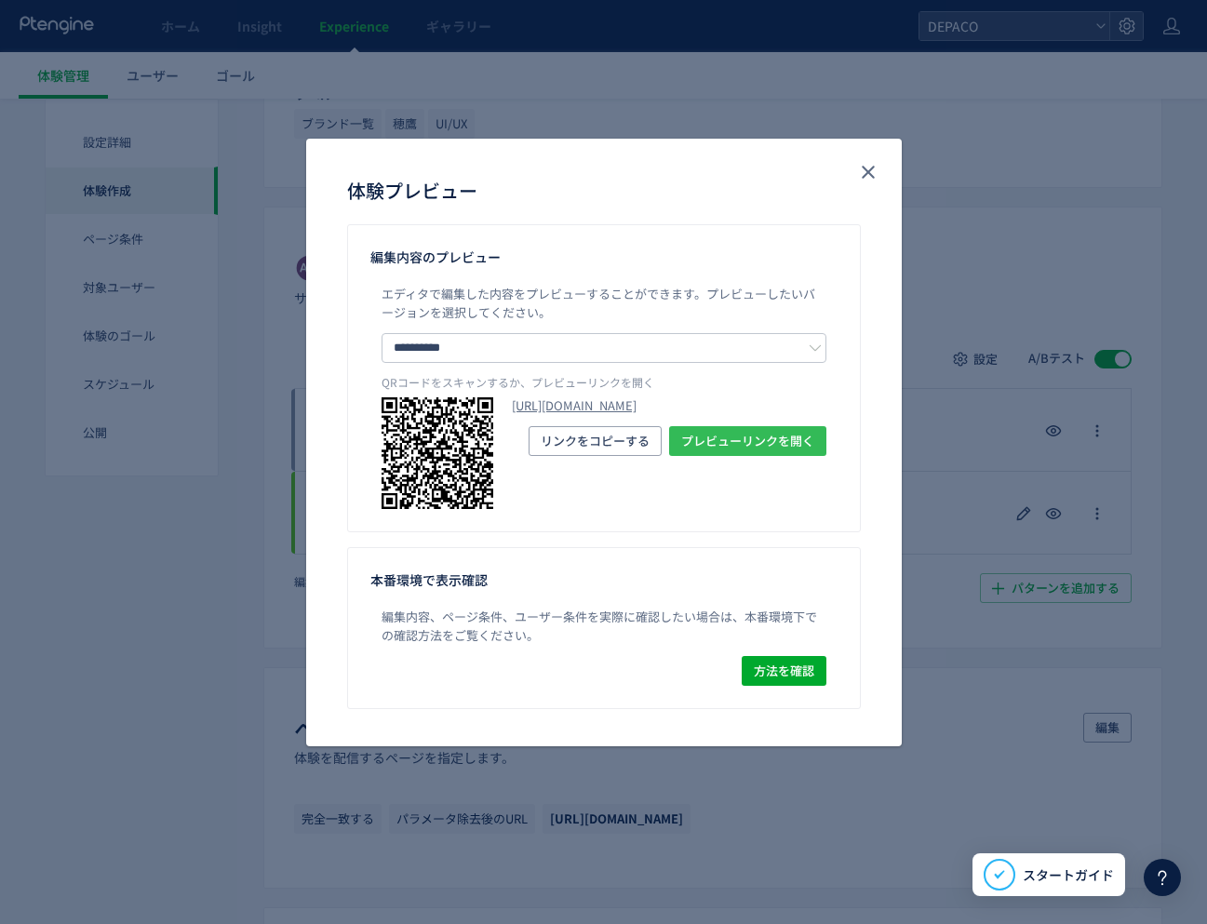
click at [719, 456] on span "プレビューリンクを開く" at bounding box center [747, 441] width 133 height 30
click at [871, 175] on use "close" at bounding box center [868, 172] width 13 height 13
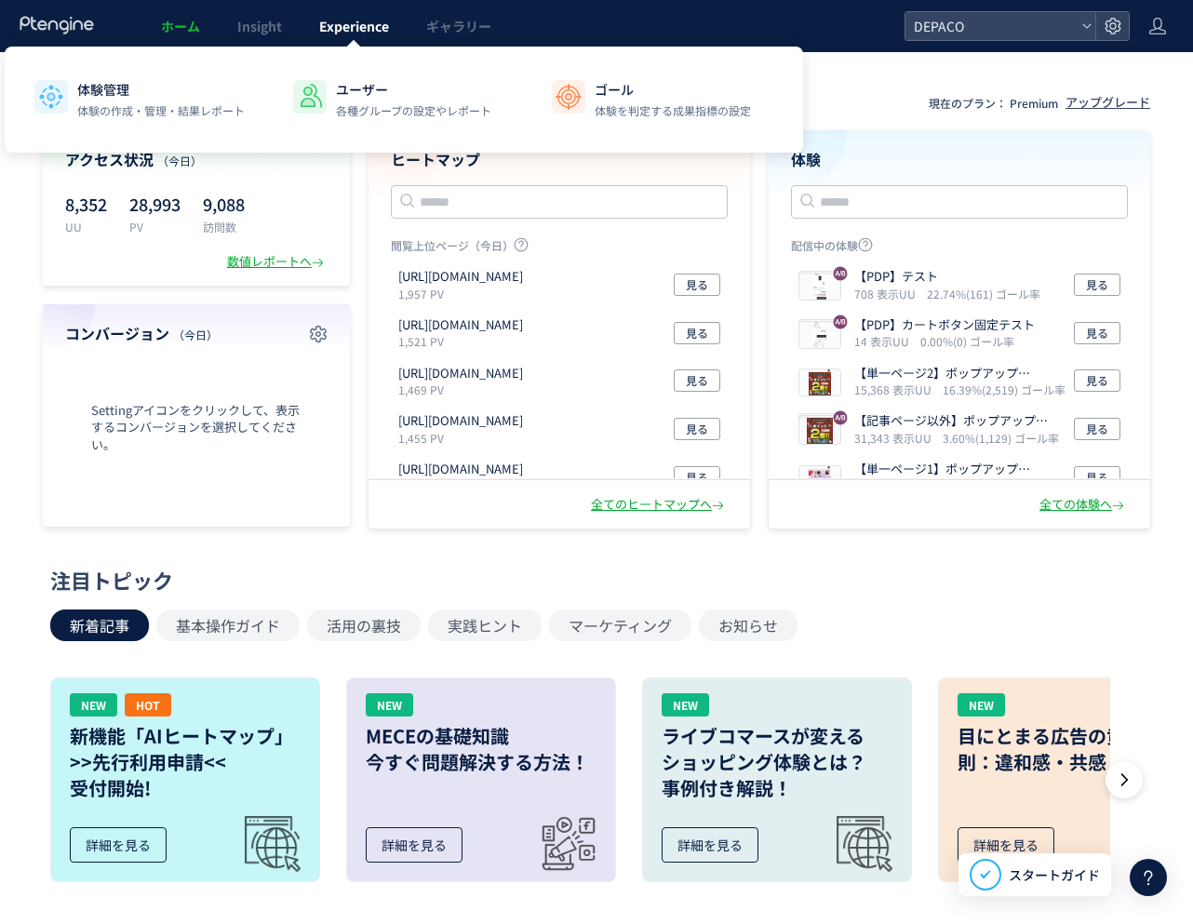
click at [372, 29] on span "Experience" at bounding box center [354, 26] width 70 height 19
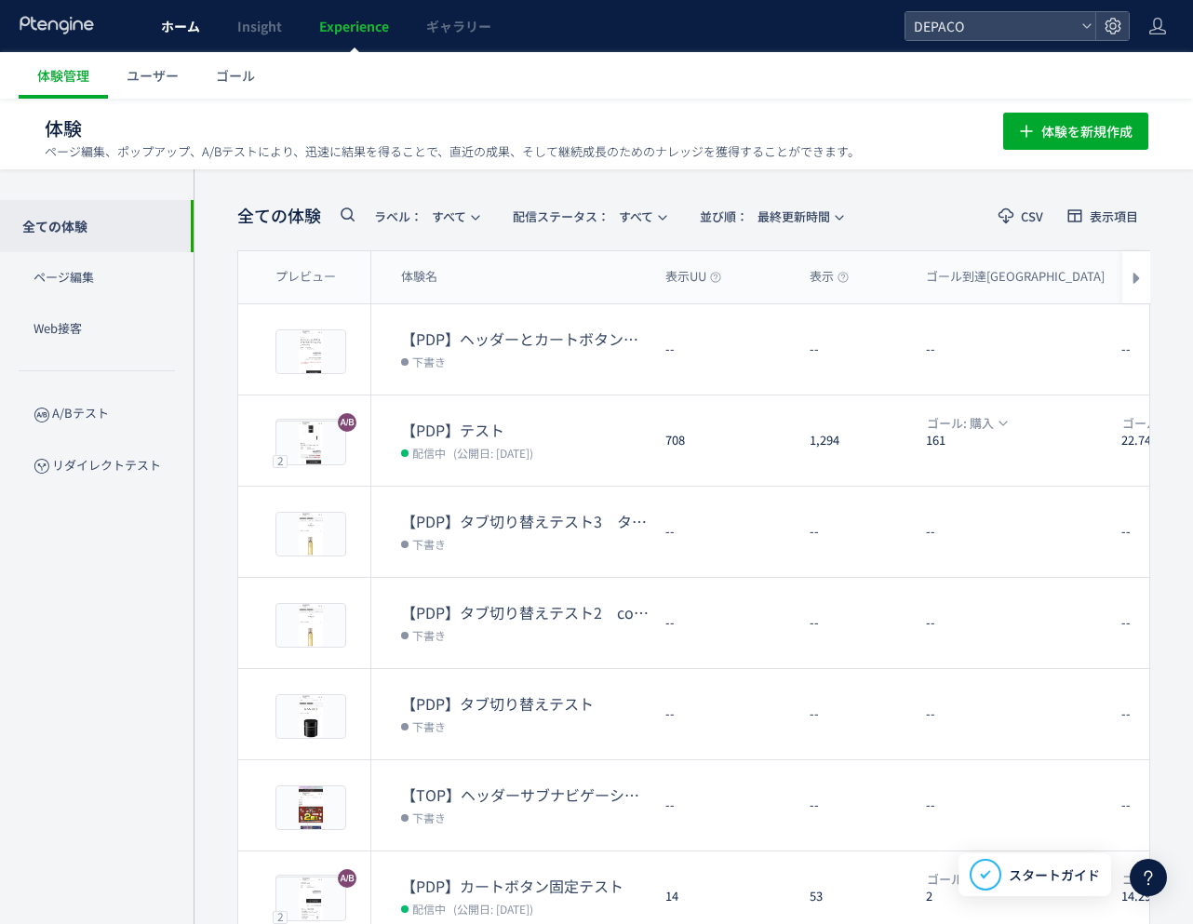
click at [187, 20] on span "ホーム" at bounding box center [180, 26] width 39 height 19
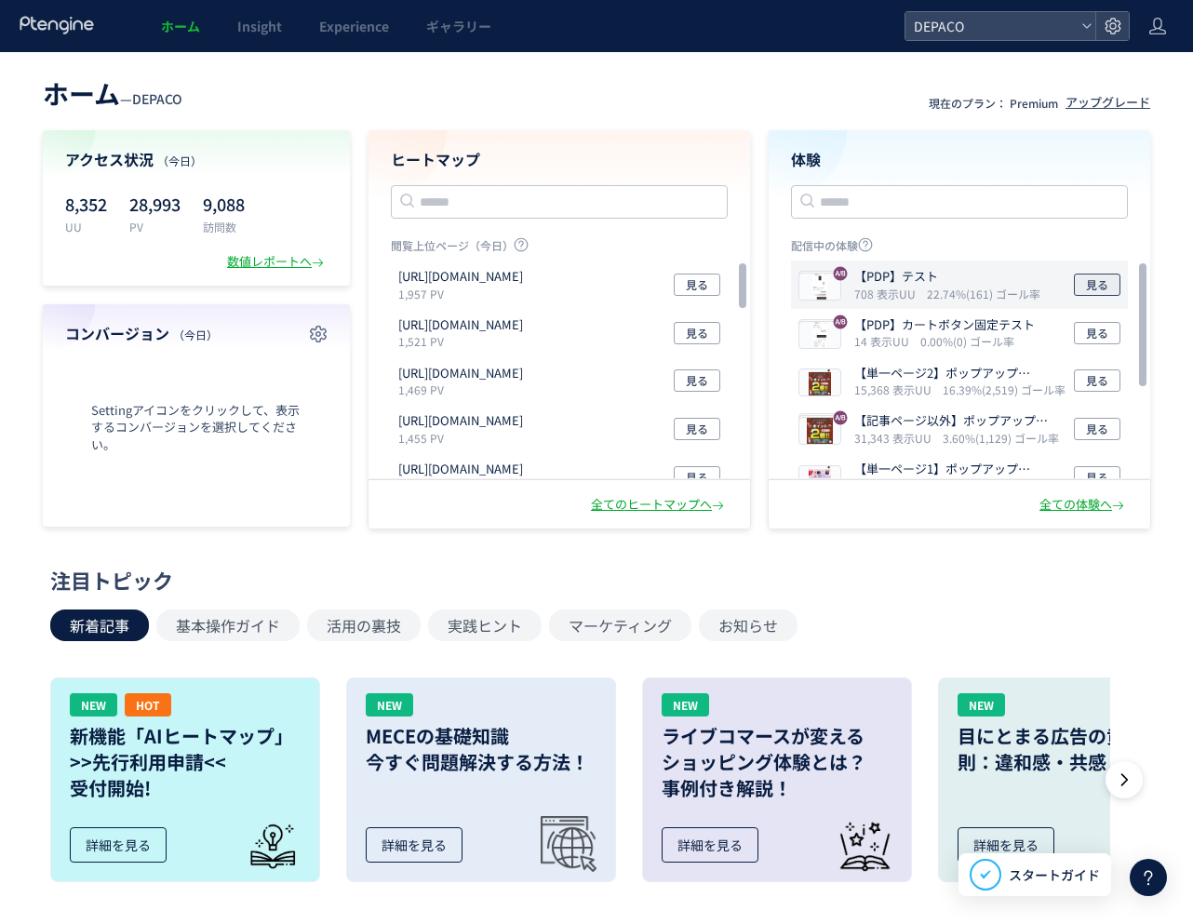
click at [1092, 287] on span "見る" at bounding box center [1097, 285] width 22 height 22
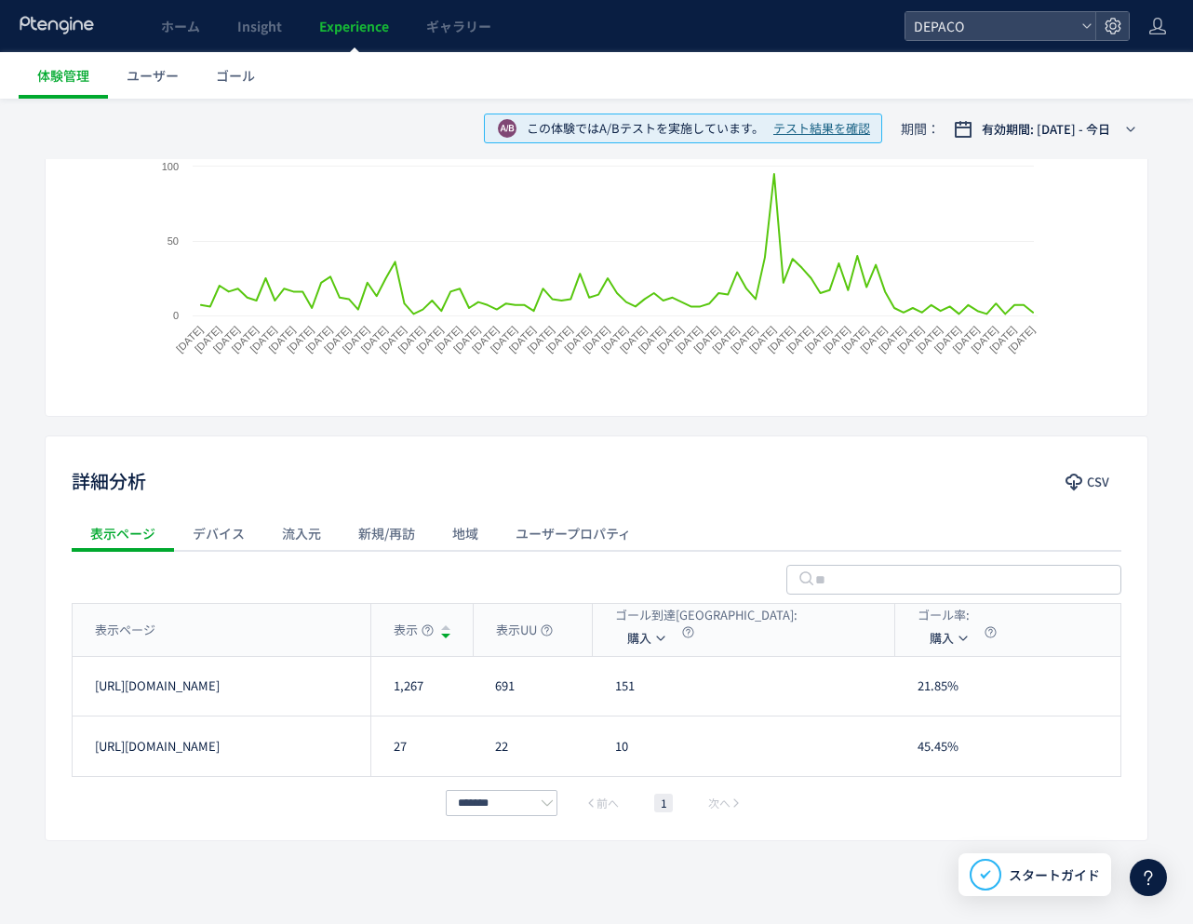
scroll to position [385, 0]
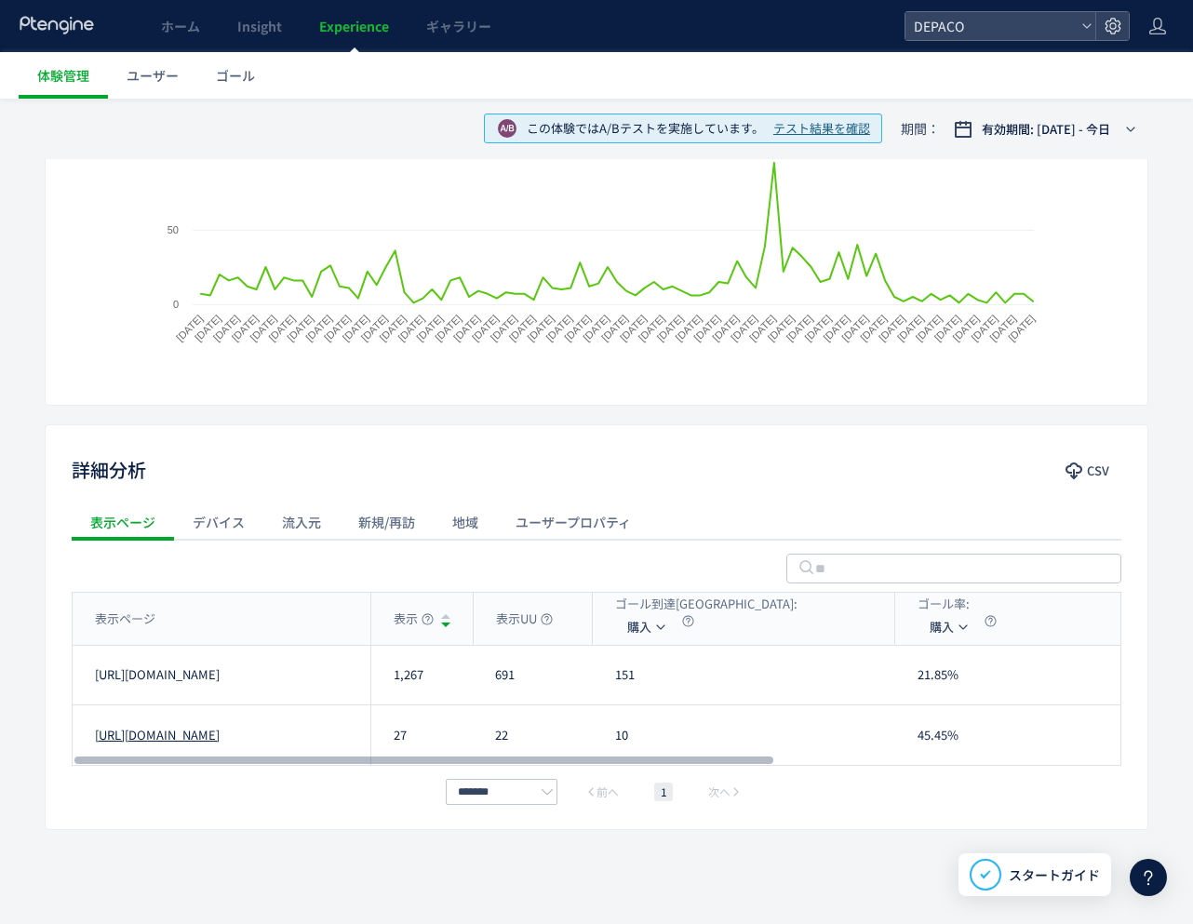
click at [194, 738] on link "https://depaco.daimaru-matsuzakaya.jp/shop/g/g4973167640234" at bounding box center [157, 736] width 125 height 18
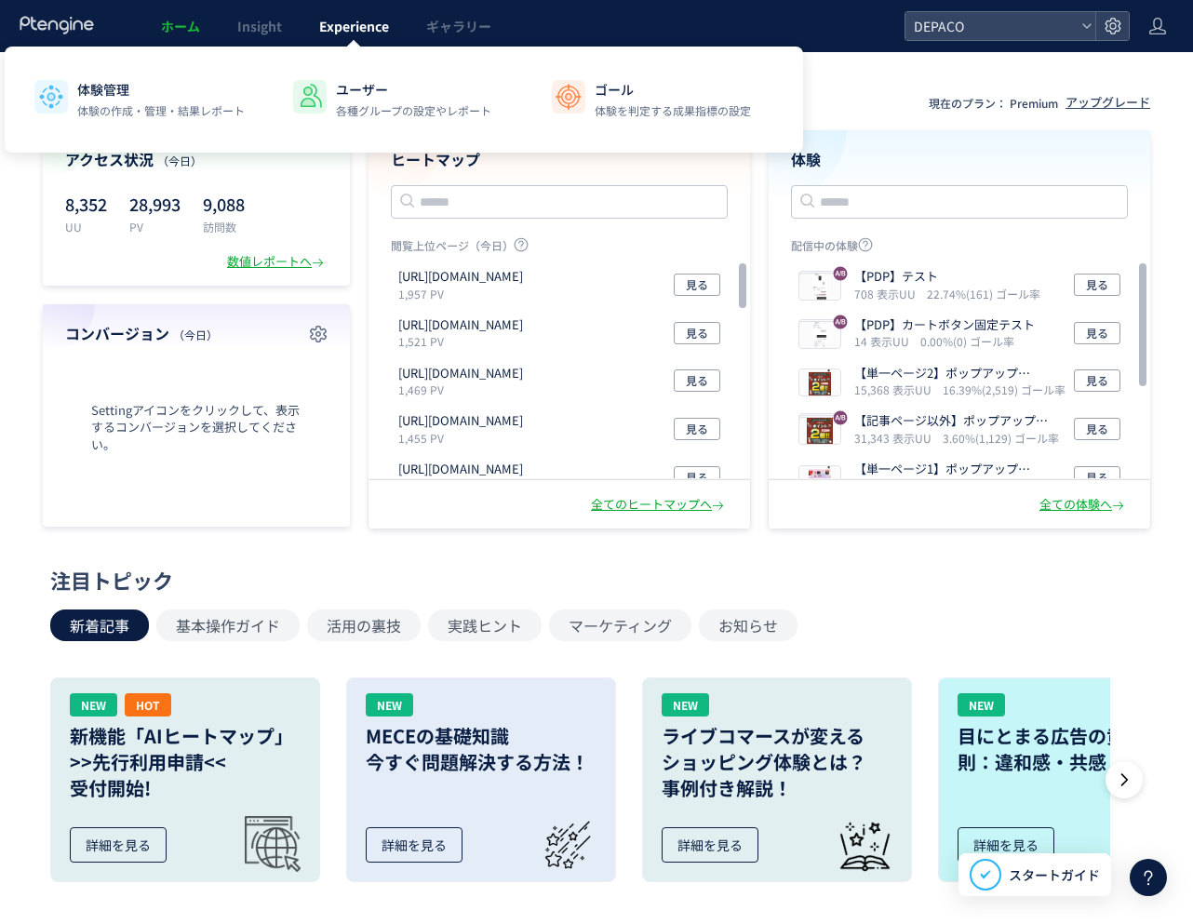
click at [323, 27] on span "Experience" at bounding box center [354, 26] width 70 height 19
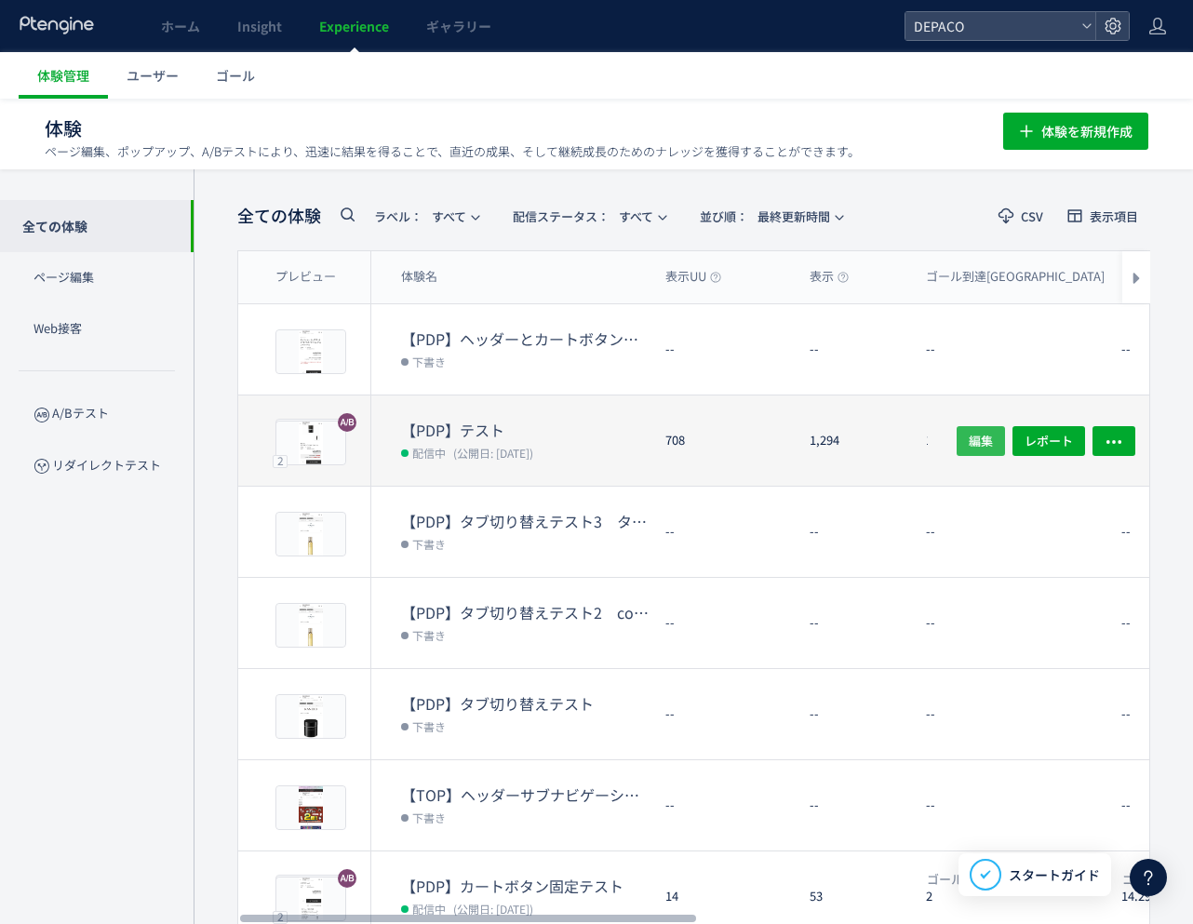
click at [987, 440] on span "編集" at bounding box center [981, 440] width 24 height 30
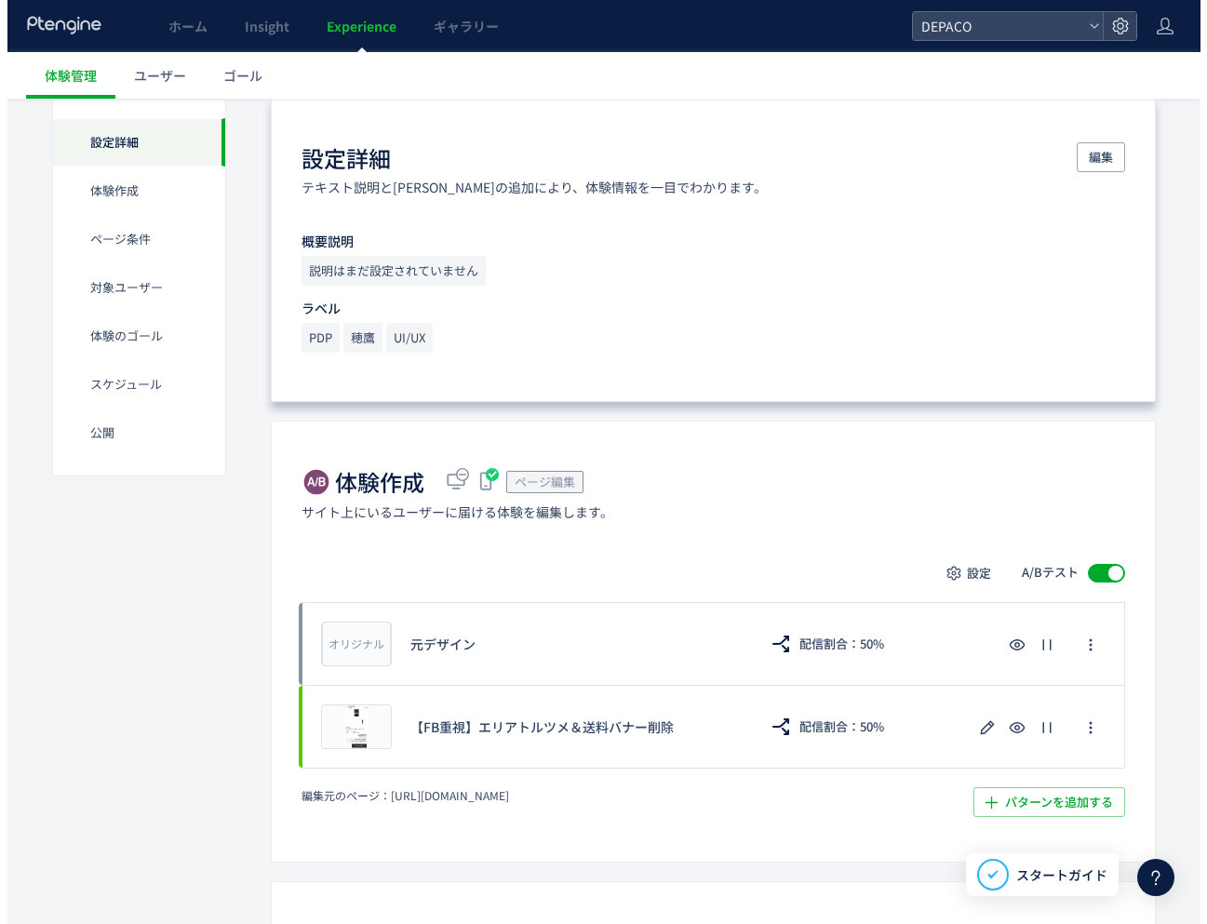
scroll to position [186, 0]
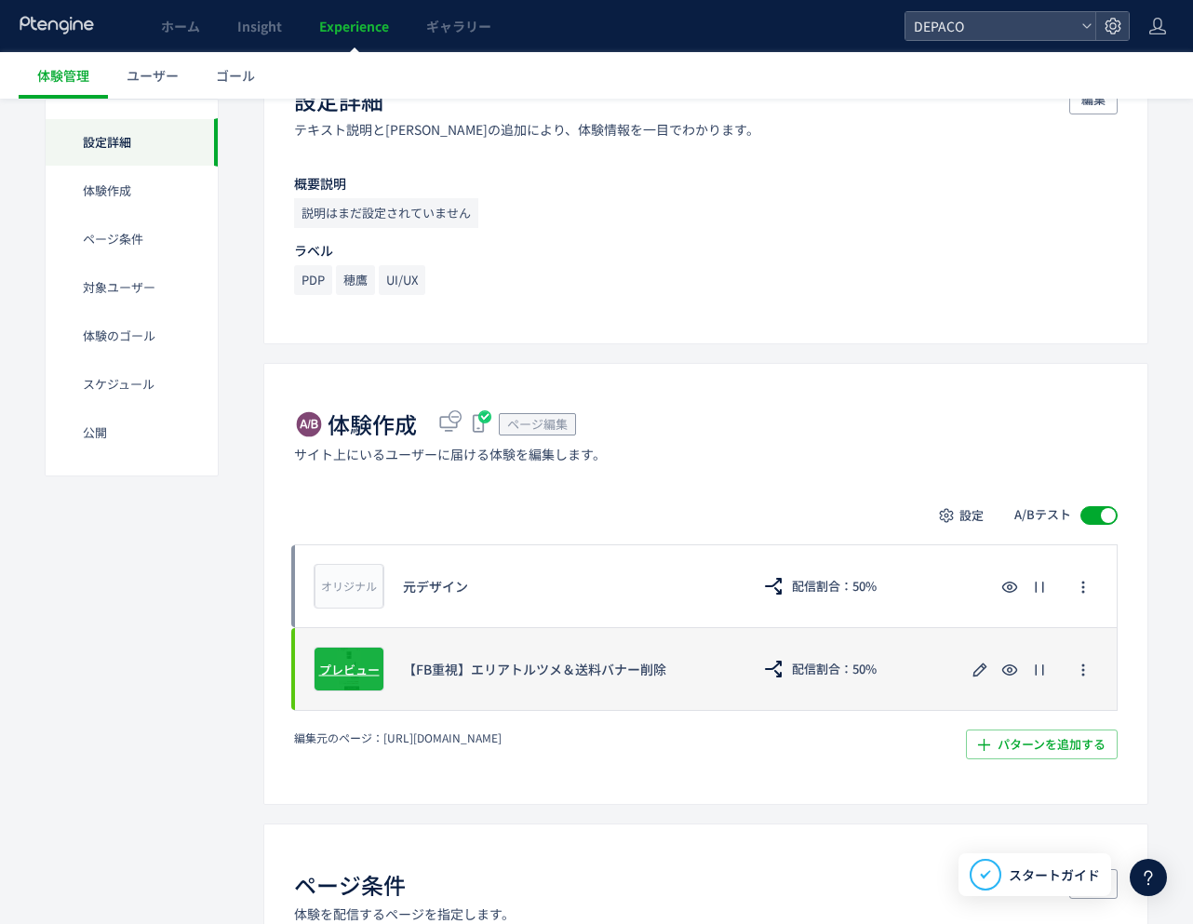
click at [367, 664] on span "プレビュー" at bounding box center [349, 669] width 60 height 18
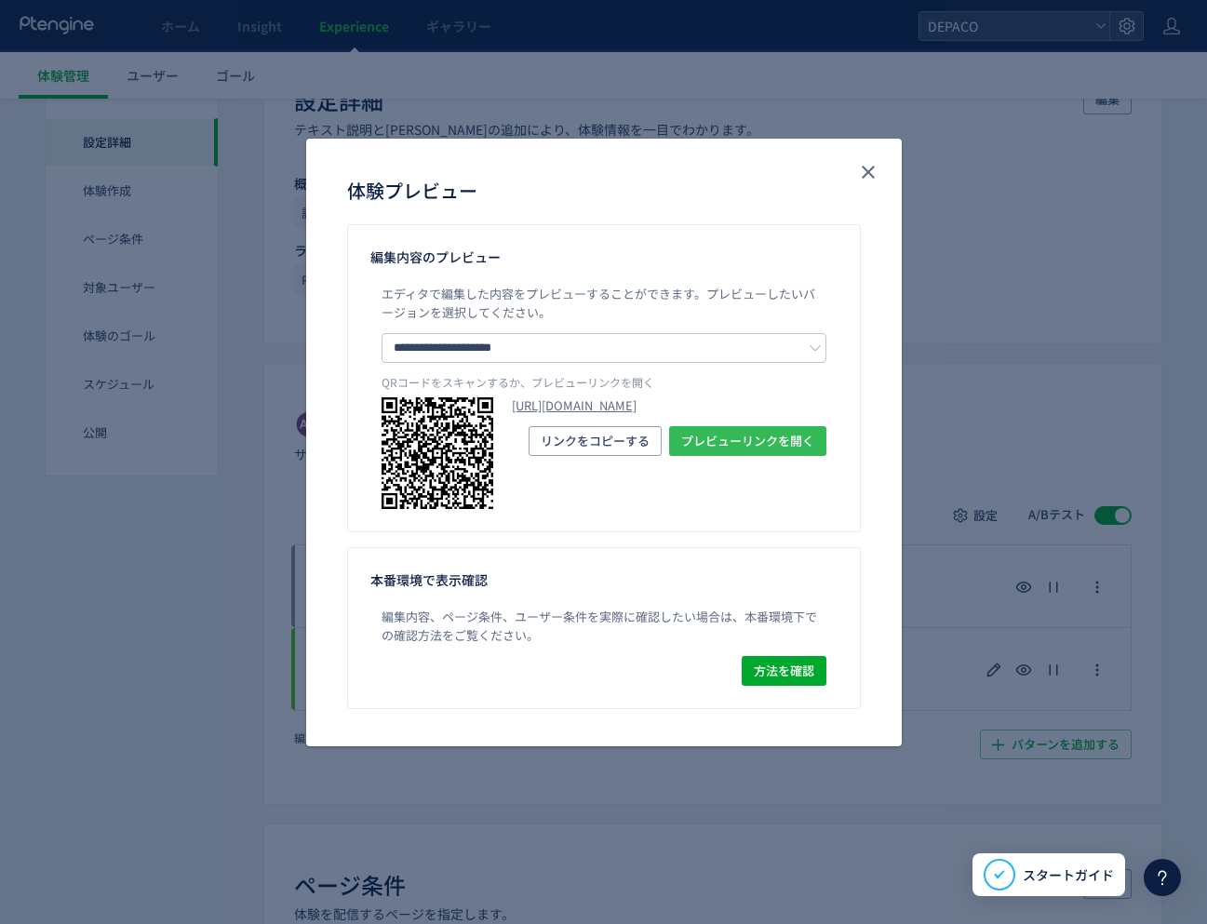
click at [790, 456] on span "プレビューリンクを開く" at bounding box center [747, 441] width 133 height 30
drag, startPoint x: 868, startPoint y: 172, endPoint x: 859, endPoint y: 189, distance: 19.2
click at [868, 172] on use "close" at bounding box center [868, 172] width 13 height 13
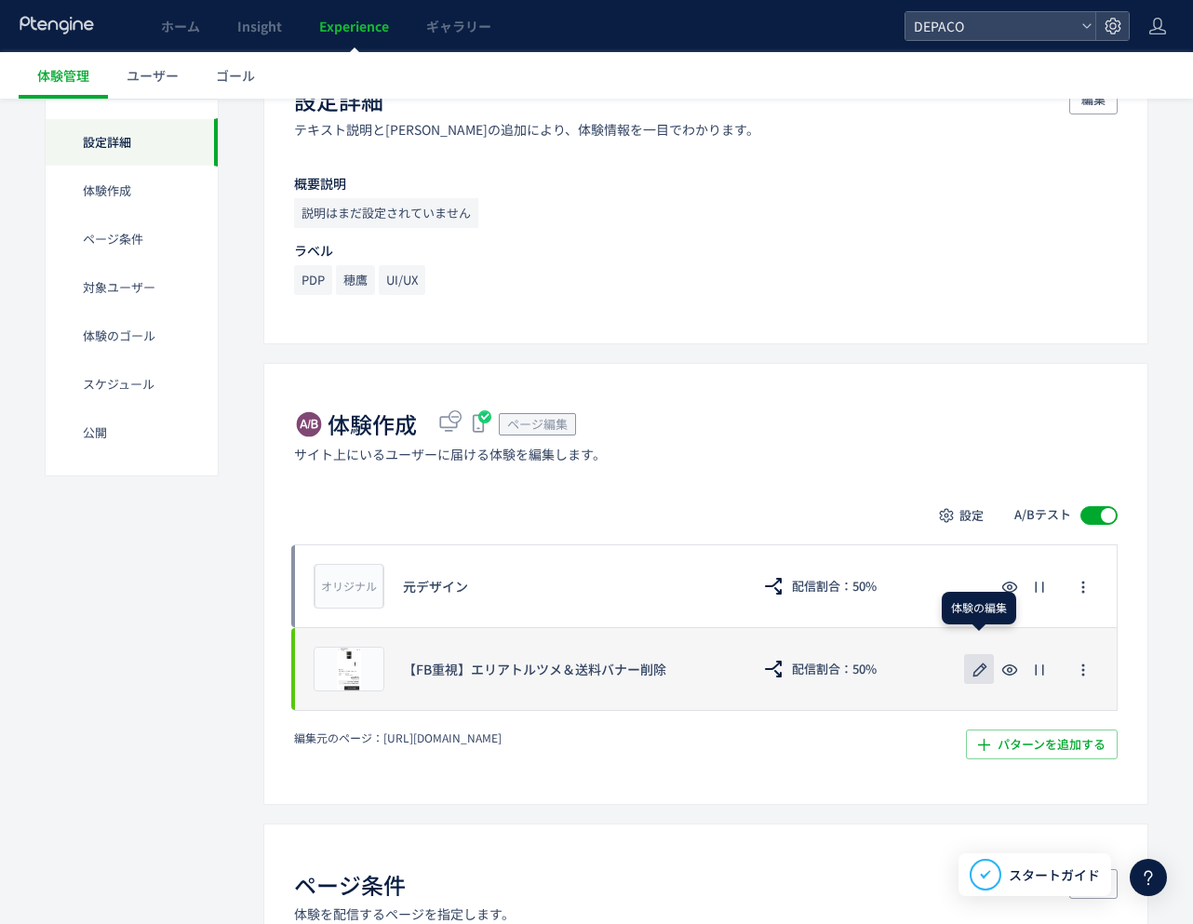
click at [986, 668] on icon "button" at bounding box center [980, 670] width 22 height 22
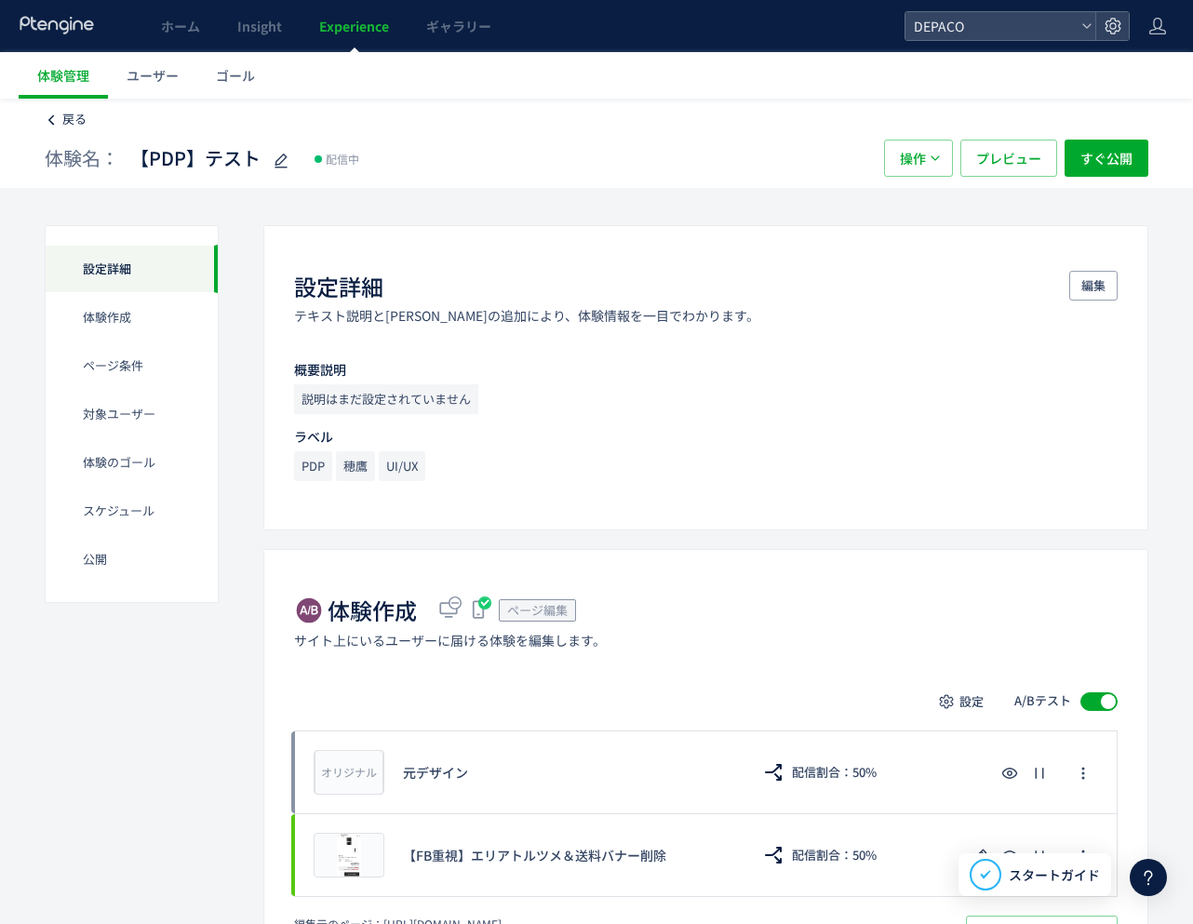
click at [70, 126] on span "戻る" at bounding box center [74, 119] width 24 height 18
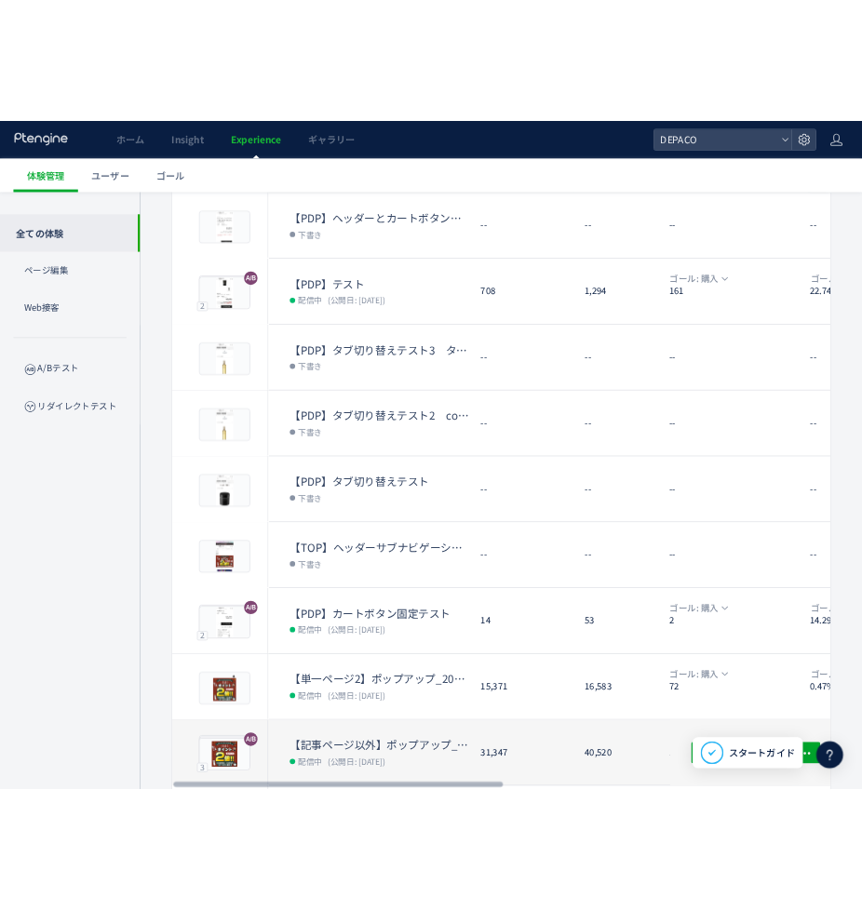
scroll to position [279, 0]
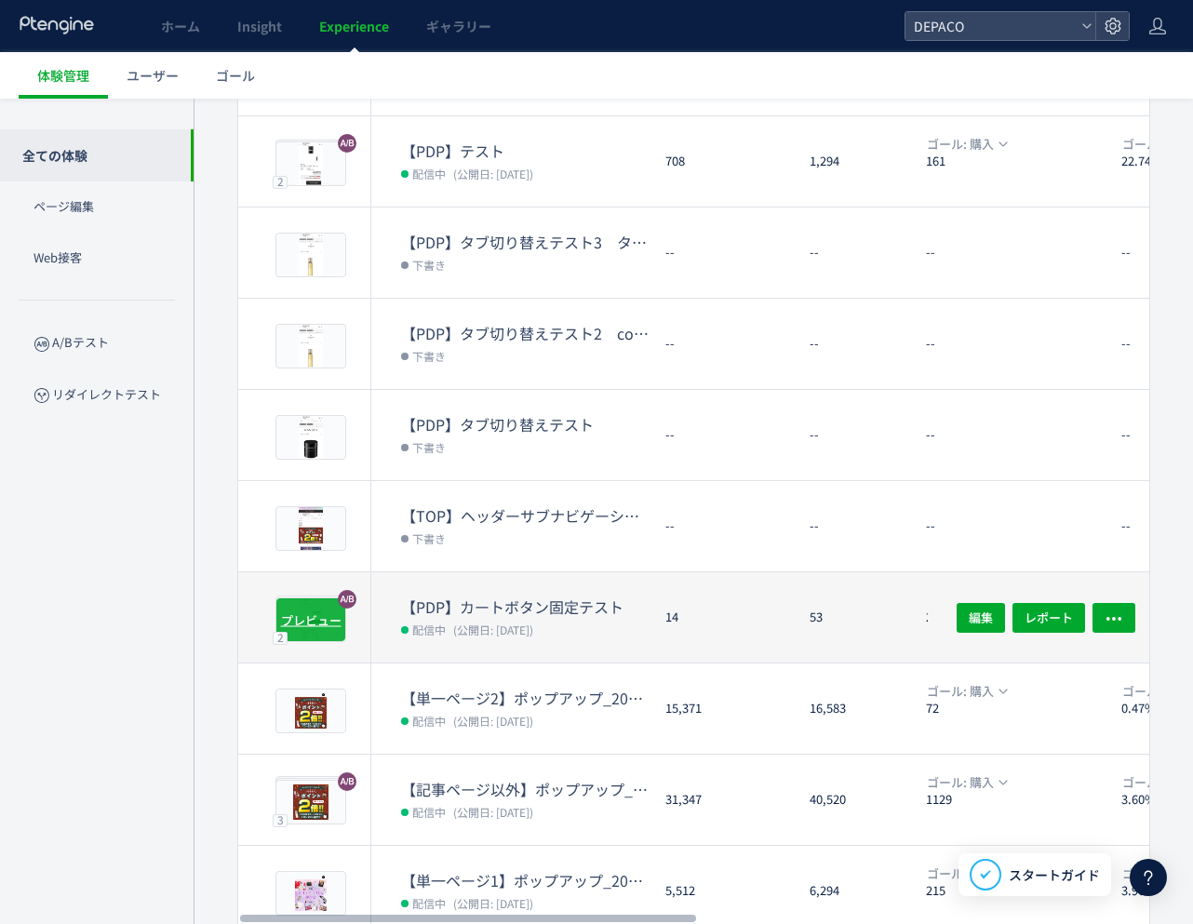
click at [312, 619] on span "プレビュー" at bounding box center [311, 619] width 60 height 18
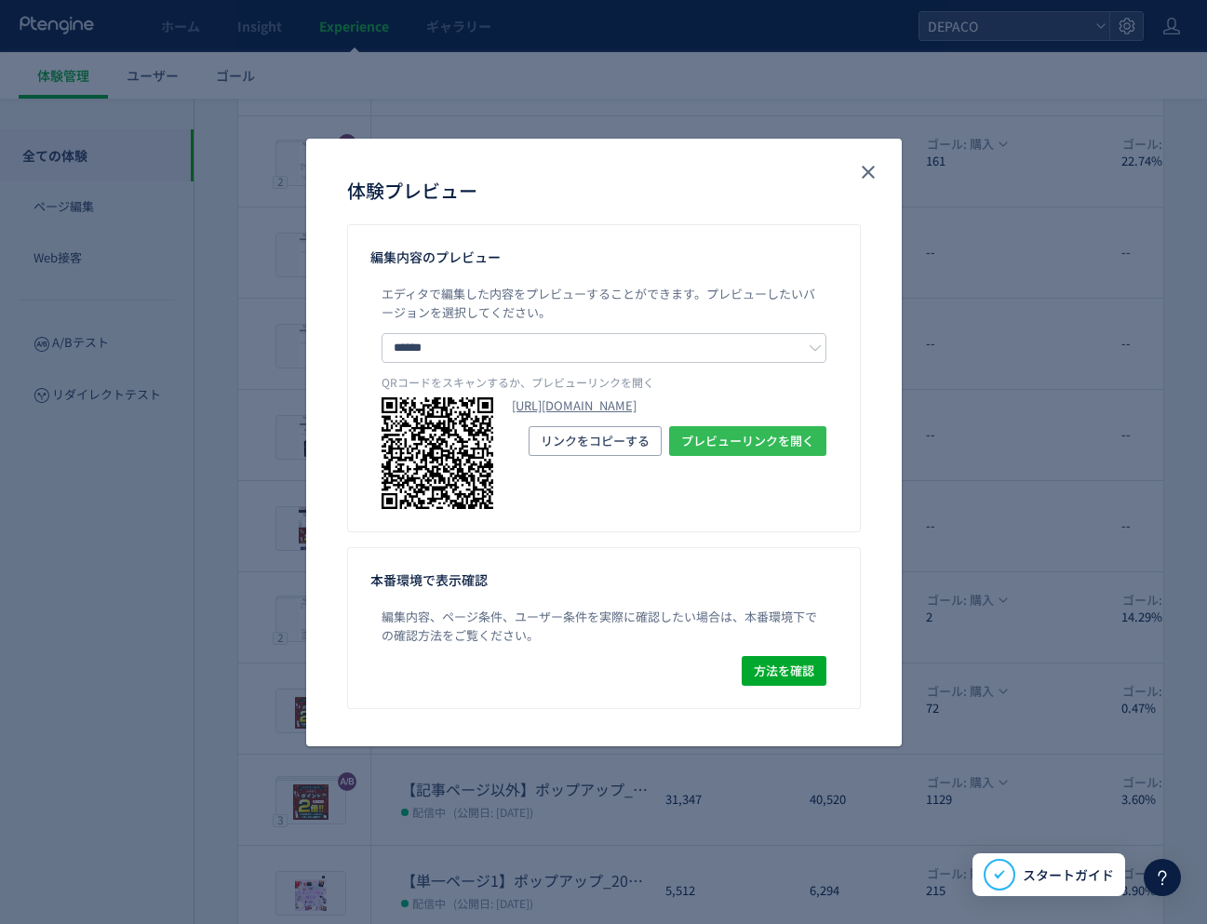
drag, startPoint x: 735, startPoint y: 490, endPoint x: 743, endPoint y: 505, distance: 16.6
click at [737, 456] on span "プレビューリンクを開く" at bounding box center [747, 441] width 133 height 30
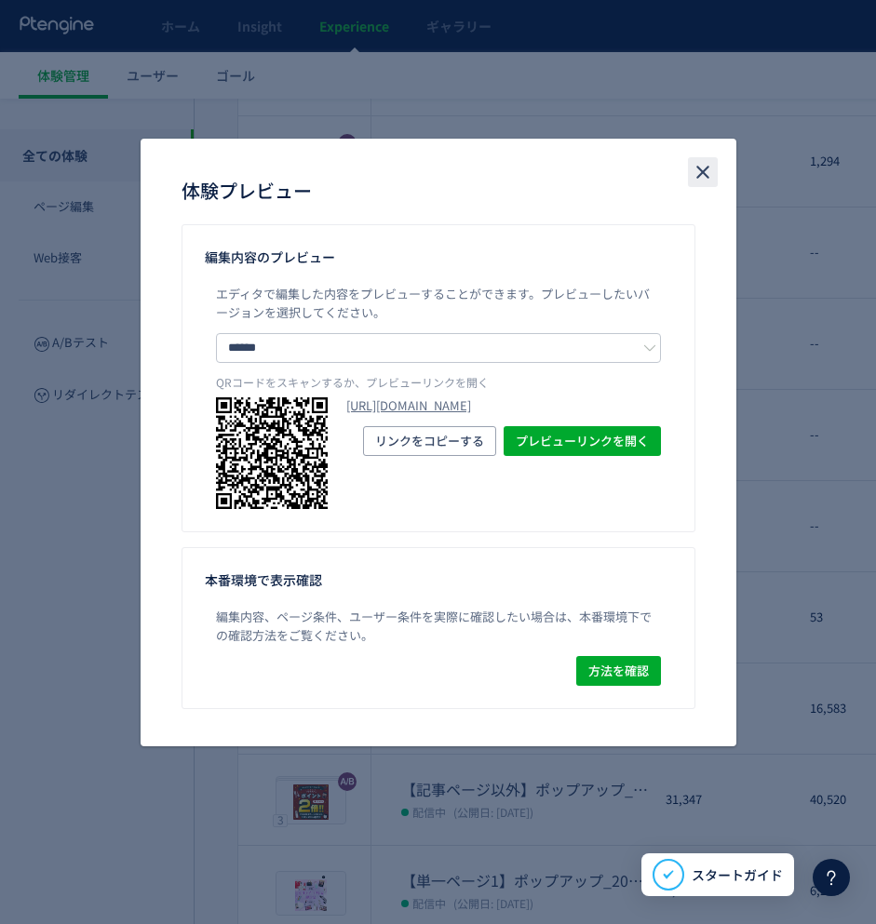
click at [702, 176] on icon "close" at bounding box center [702, 172] width 22 height 22
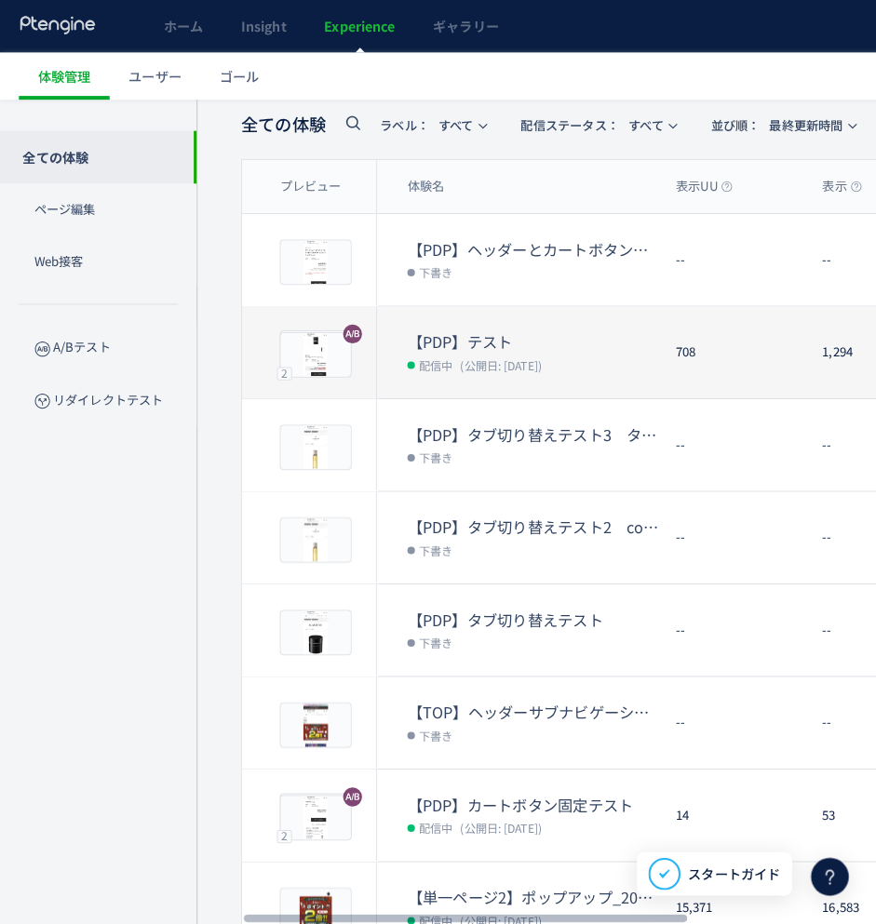
scroll to position [186, 0]
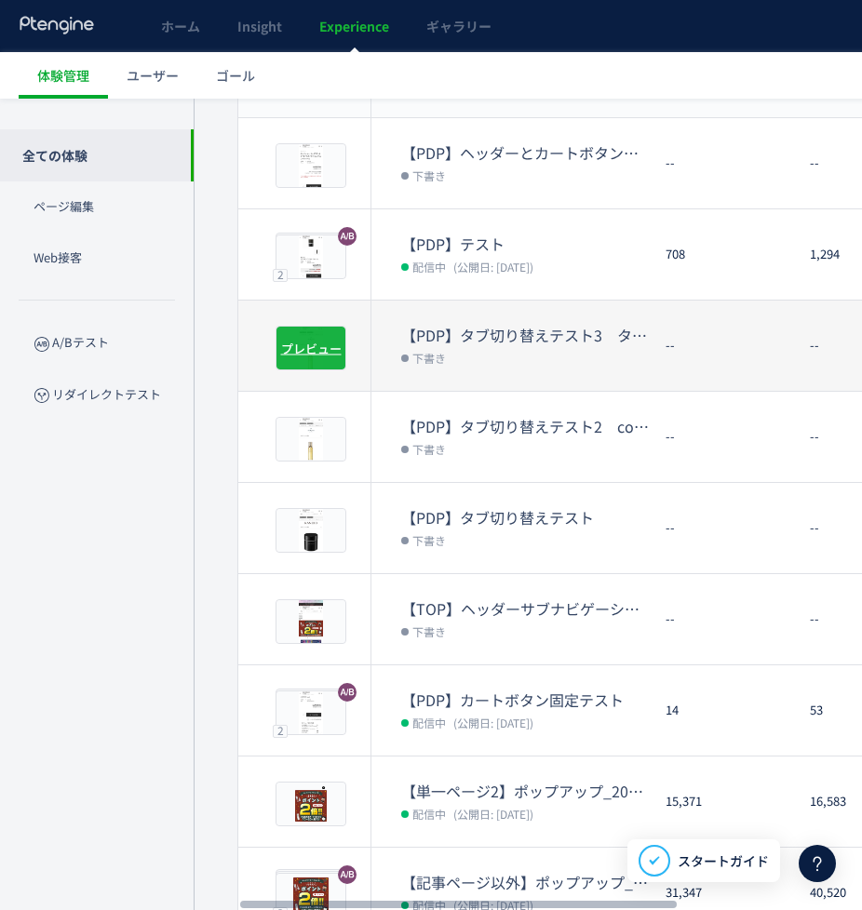
click at [310, 347] on span "プレビュー" at bounding box center [311, 348] width 60 height 18
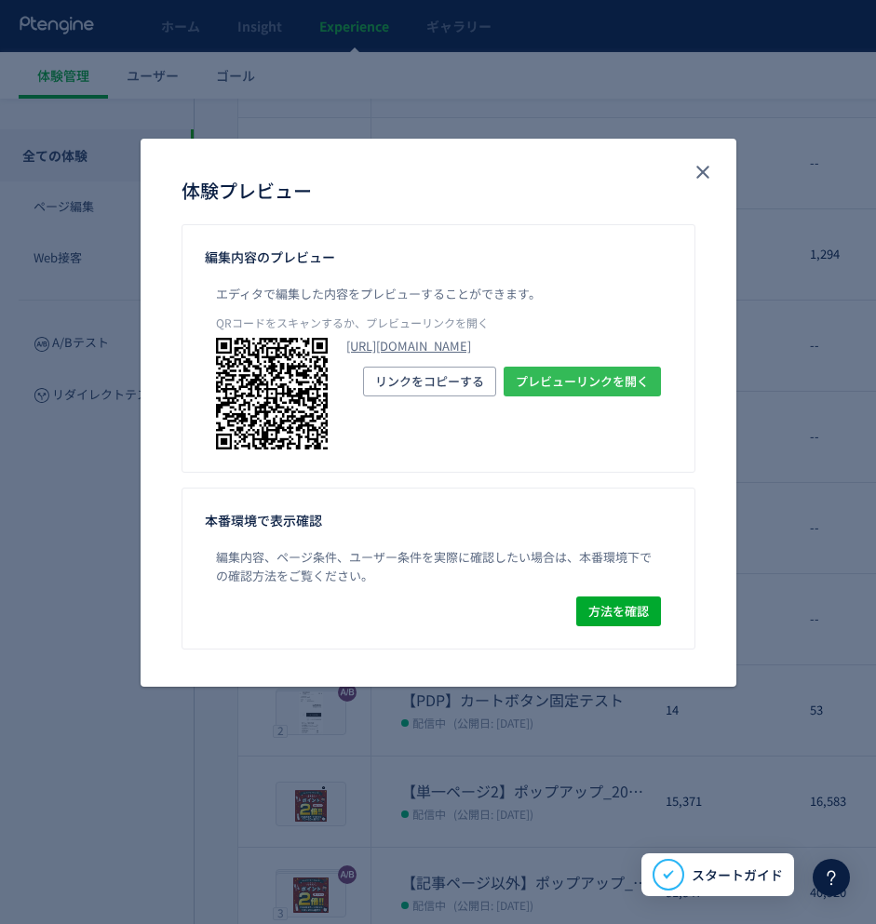
click at [573, 396] on span "プレビューリンクを開く" at bounding box center [582, 382] width 133 height 30
drag, startPoint x: 710, startPoint y: 174, endPoint x: 667, endPoint y: 259, distance: 94.9
click at [711, 176] on icon "close" at bounding box center [702, 172] width 22 height 22
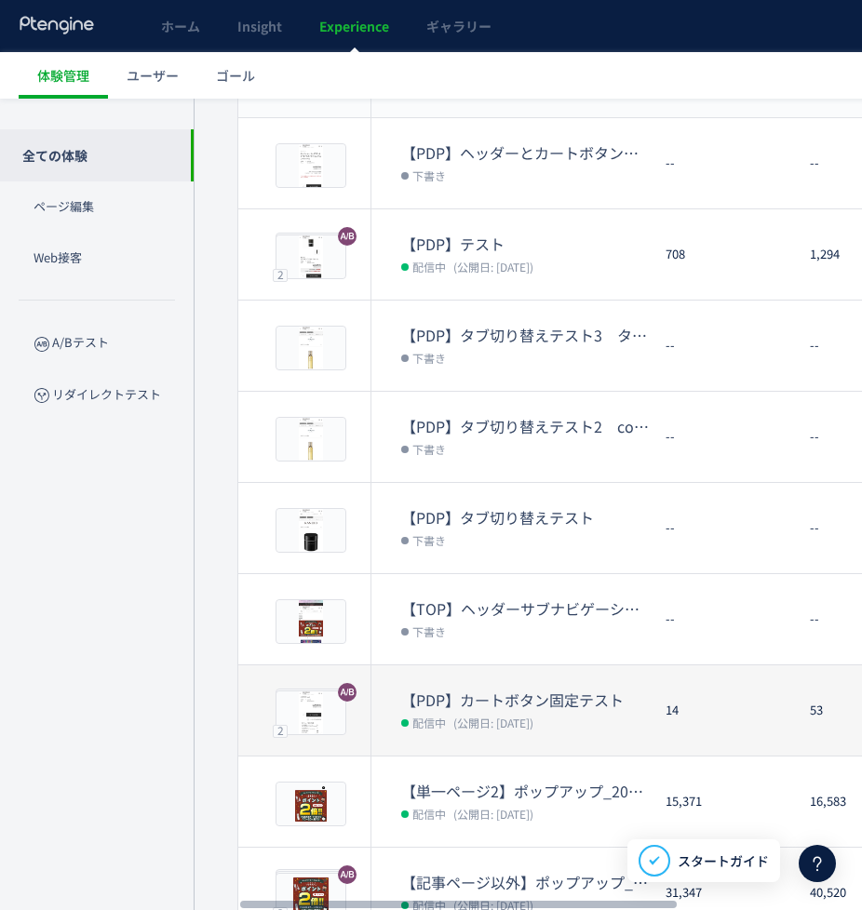
click at [556, 696] on dt "【PDP】カートボタン固定テスト" at bounding box center [525, 700] width 249 height 21
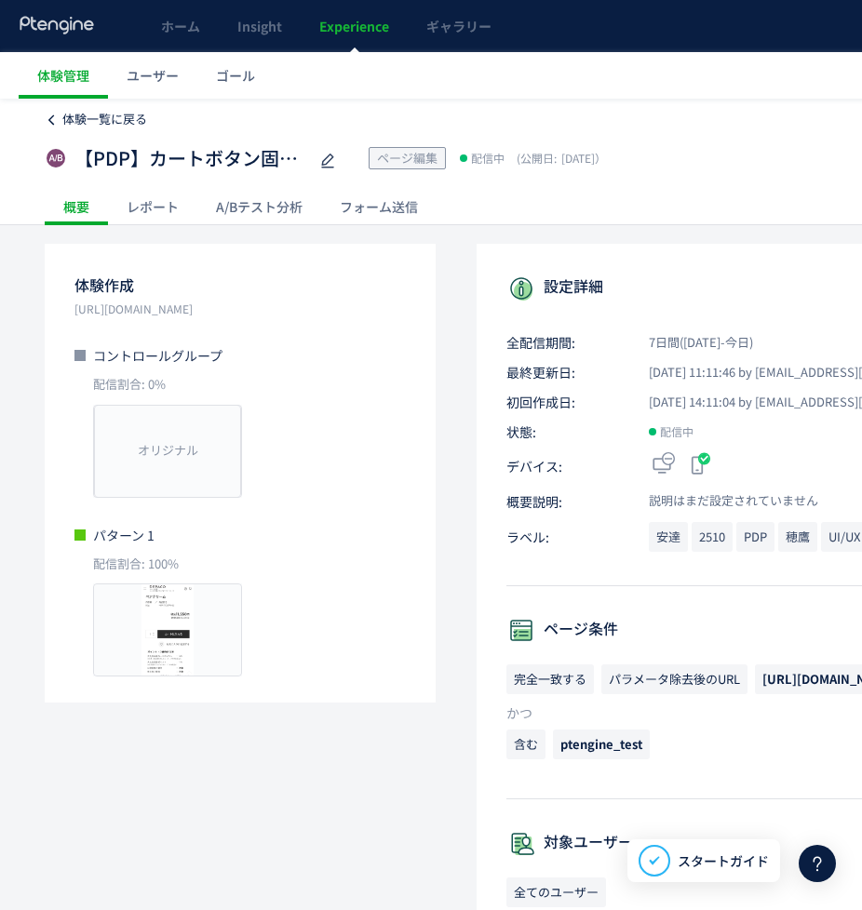
click at [69, 123] on span "体験一覧に戻る" at bounding box center [104, 119] width 85 height 18
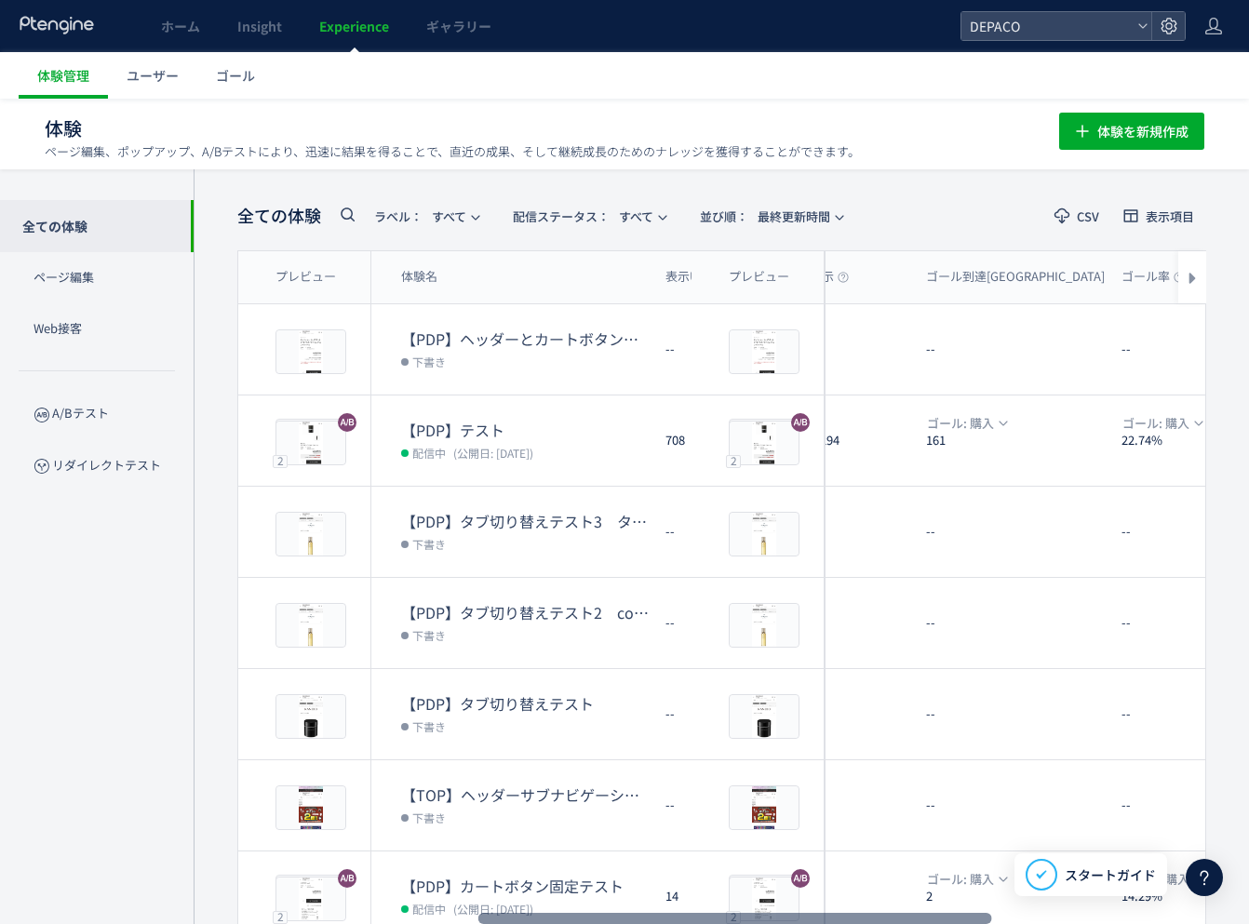
scroll to position [0, 499]
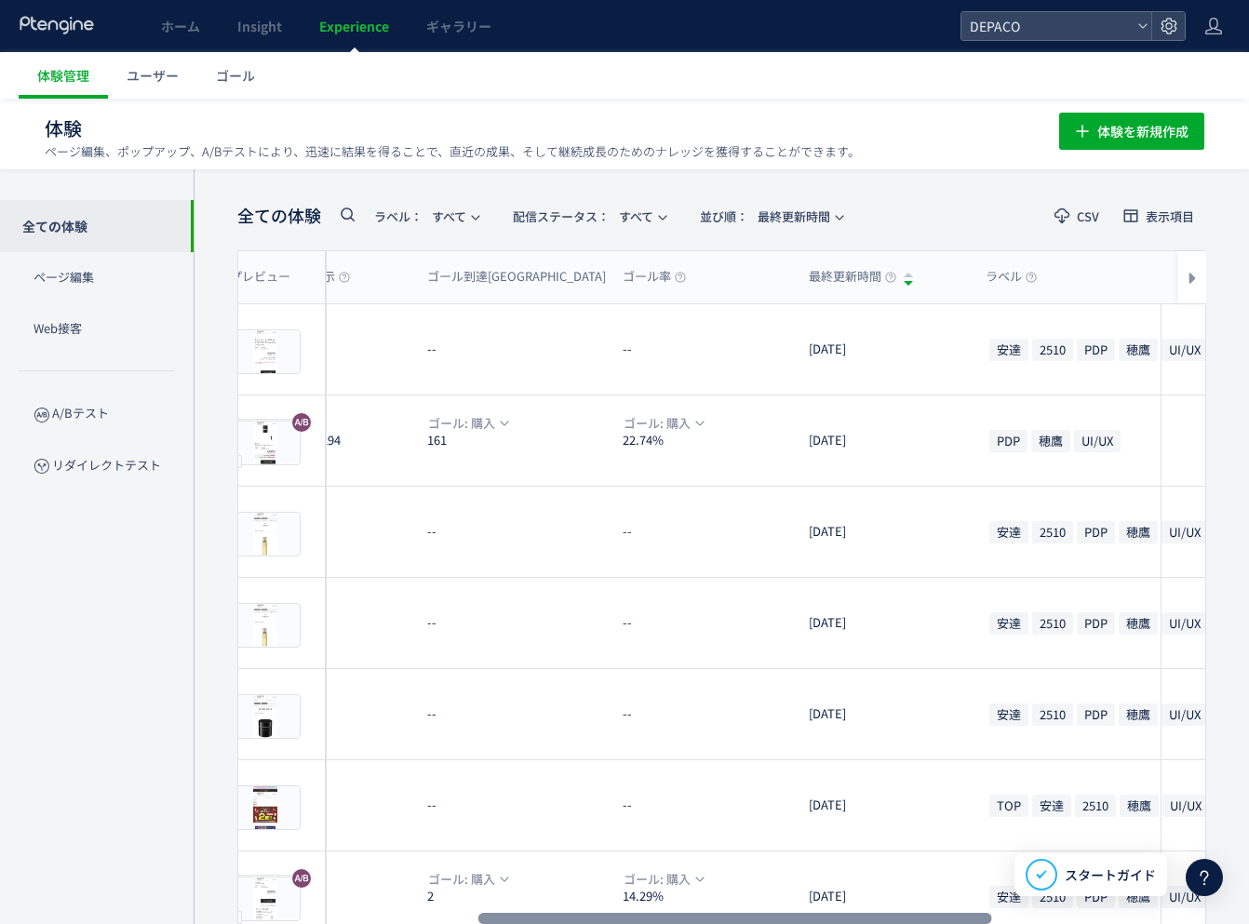
drag, startPoint x: 665, startPoint y: 918, endPoint x: 930, endPoint y: 908, distance: 264.5
click at [930, 913] on div at bounding box center [735, 918] width 514 height 11
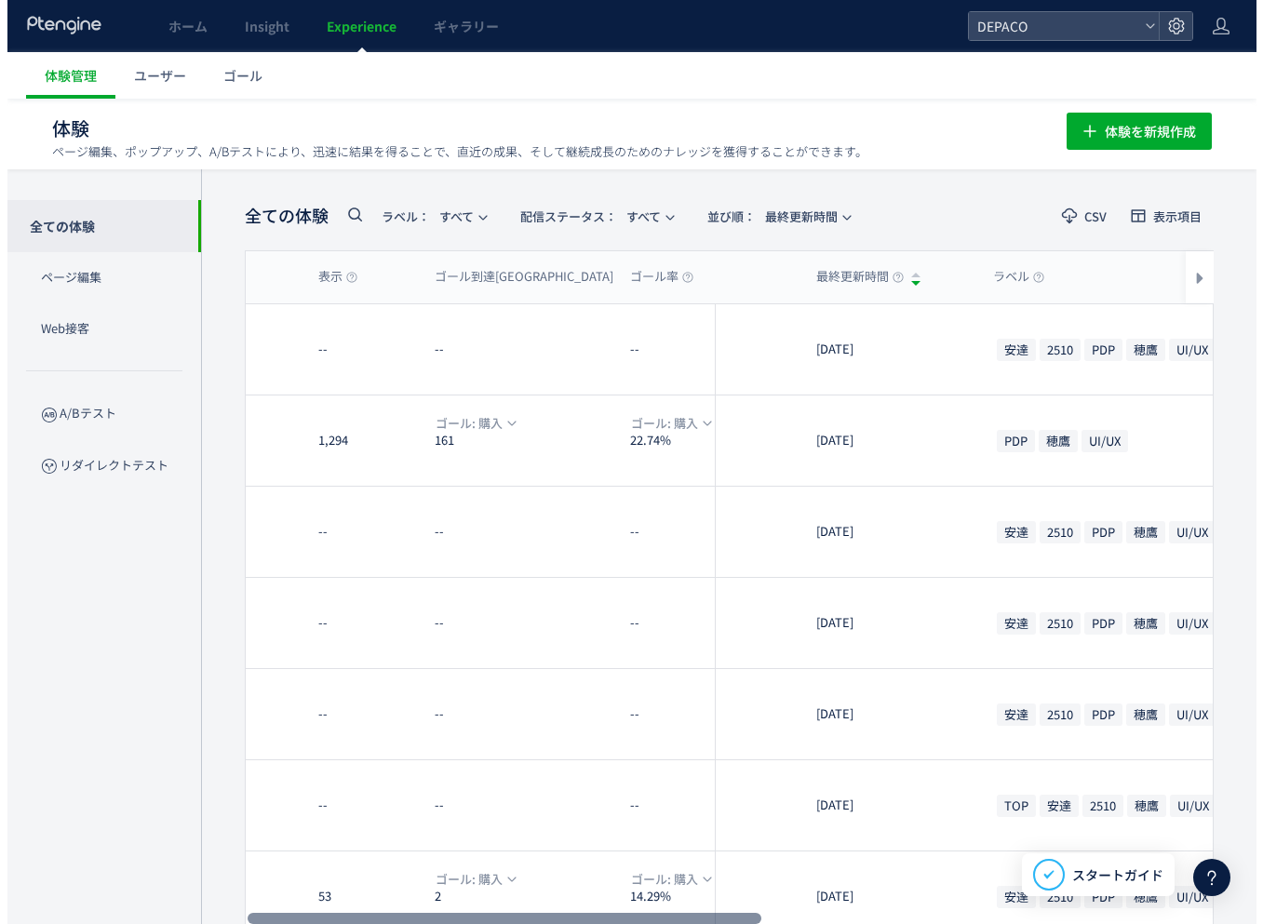
scroll to position [0, 0]
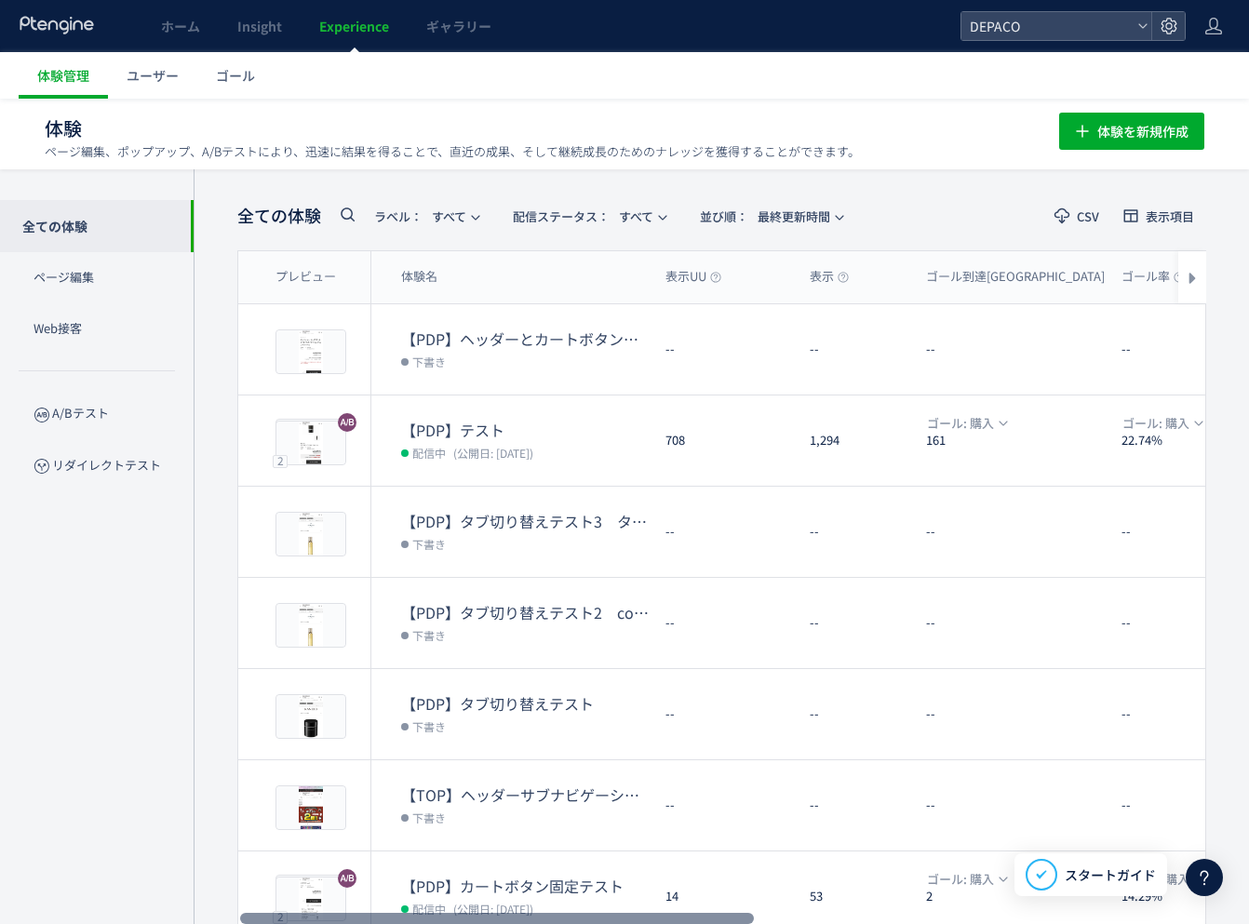
drag, startPoint x: 929, startPoint y: 915, endPoint x: 608, endPoint y: 932, distance: 321.5
click at [608, 923] on div at bounding box center [497, 918] width 514 height 11
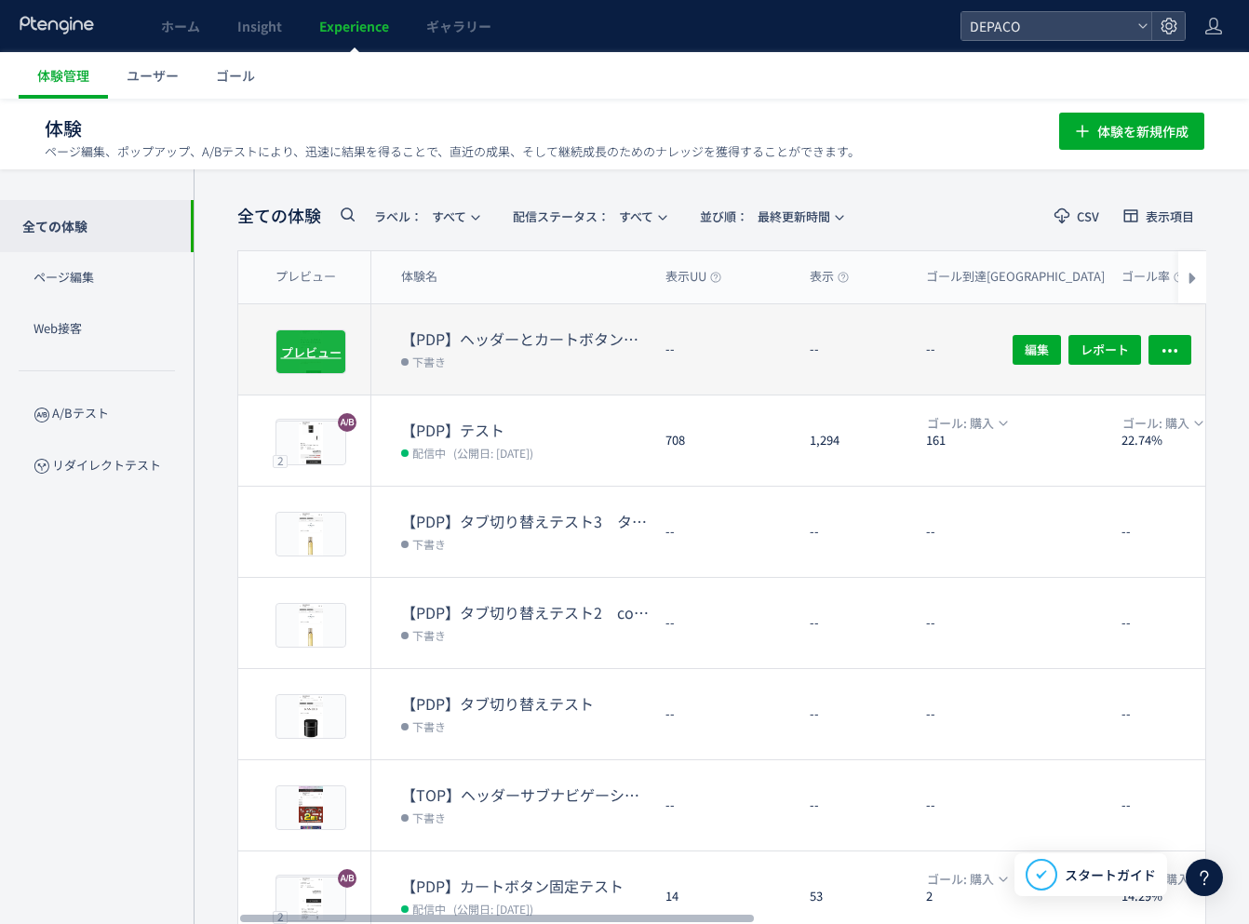
click at [313, 354] on span "プレビュー" at bounding box center [311, 351] width 60 height 18
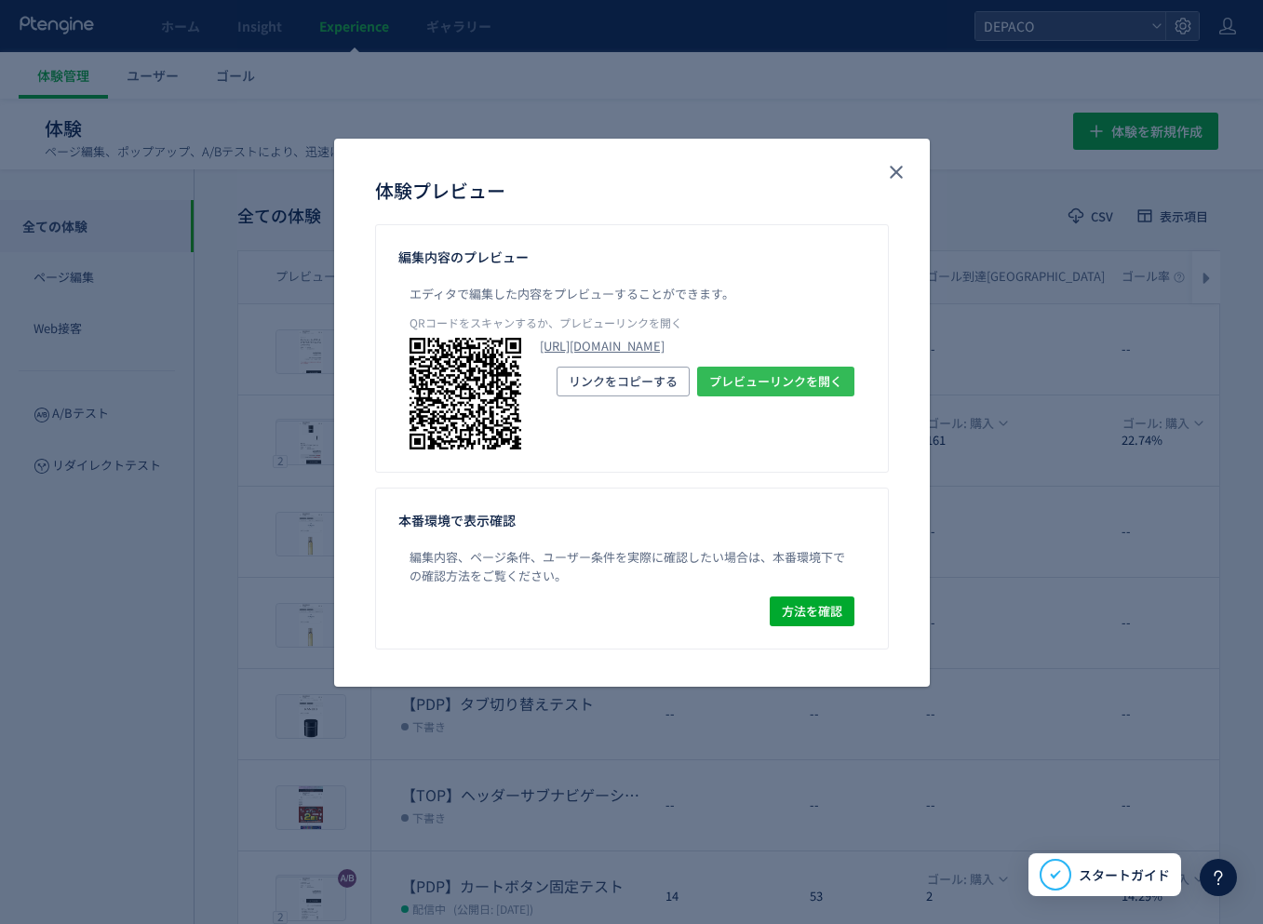
click at [792, 396] on span "プレビューリンクを開く" at bounding box center [775, 382] width 133 height 30
drag, startPoint x: 896, startPoint y: 169, endPoint x: 868, endPoint y: 272, distance: 106.1
click at [896, 169] on icon "close" at bounding box center [896, 172] width 22 height 22
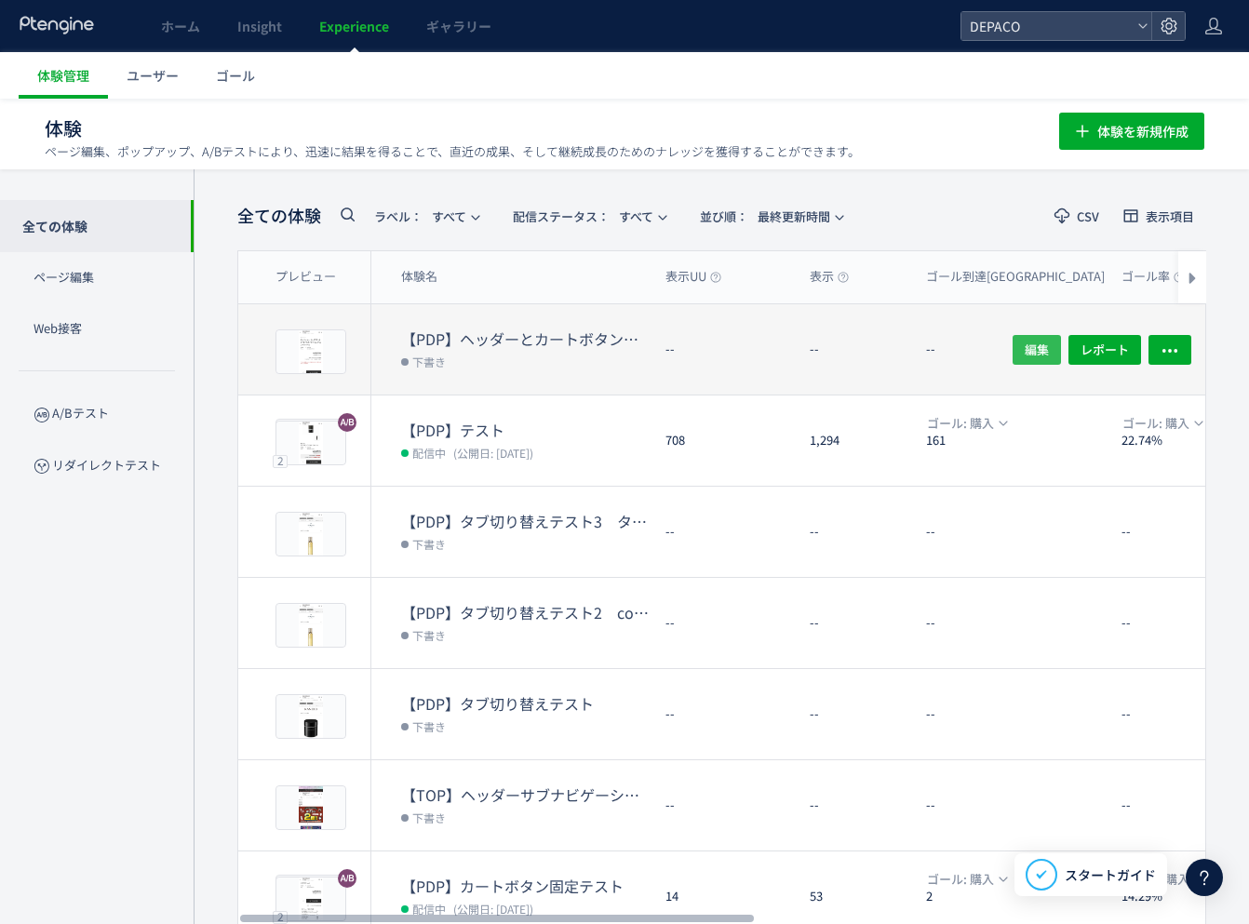
click at [1044, 340] on span "編集" at bounding box center [1037, 349] width 24 height 30
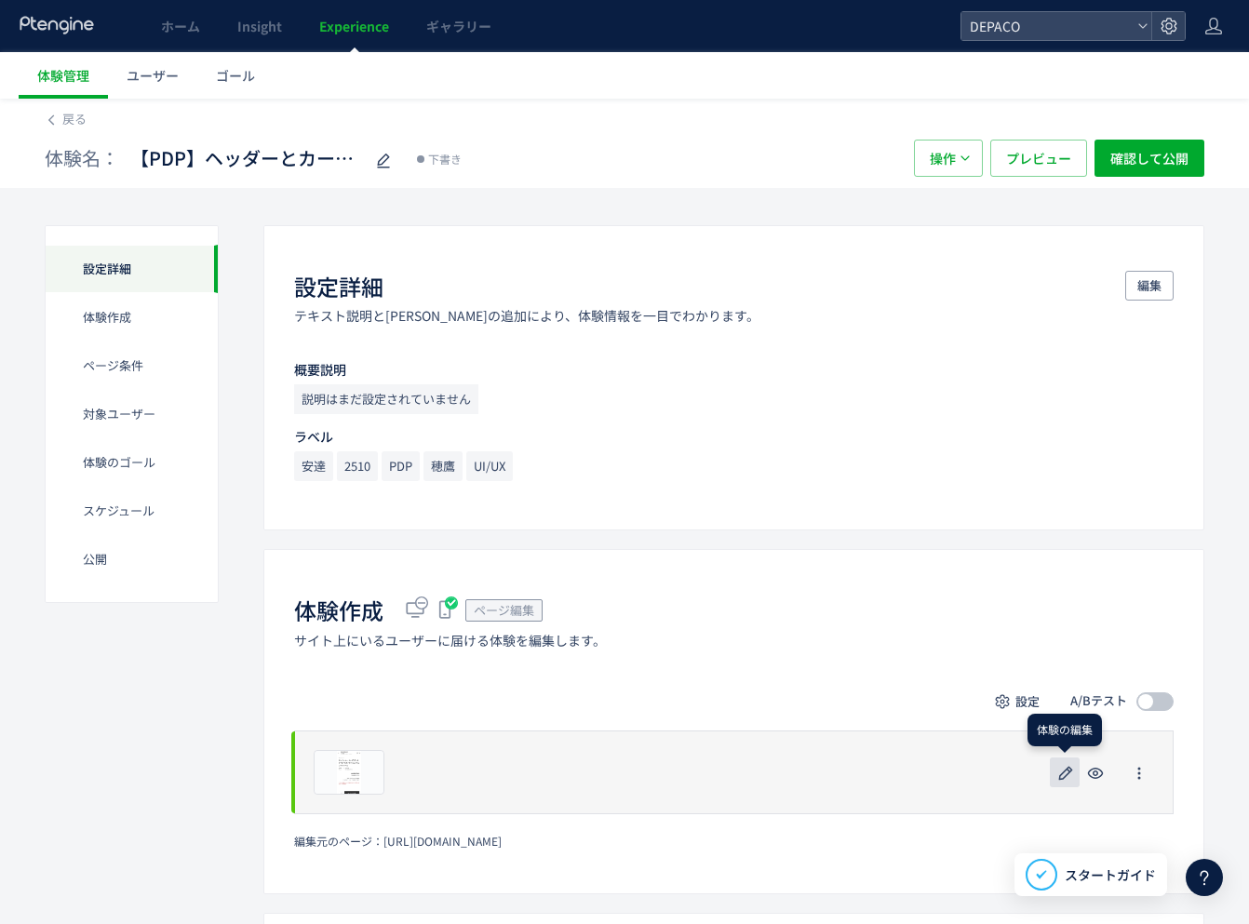
click at [1070, 774] on icon "button" at bounding box center [1065, 773] width 22 height 22
